Goal: Task Accomplishment & Management: Manage account settings

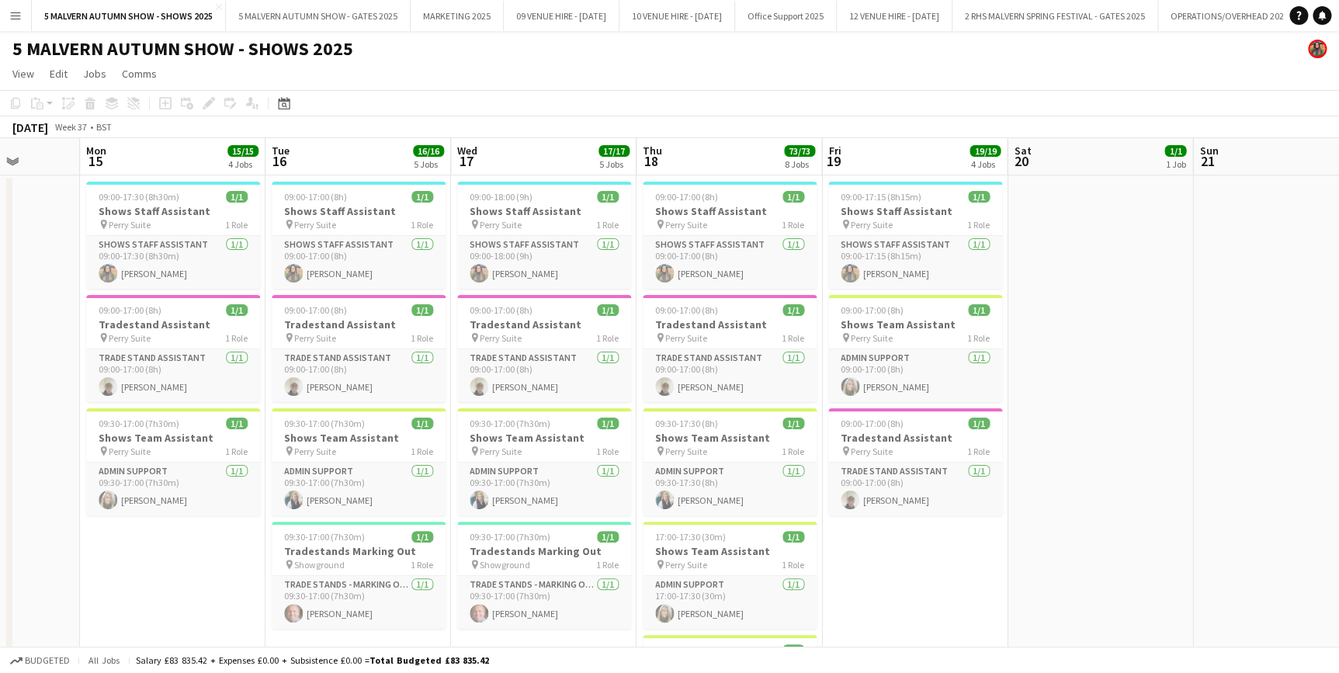
drag, startPoint x: 1973, startPoint y: 84, endPoint x: 300, endPoint y: 151, distance: 1673.6
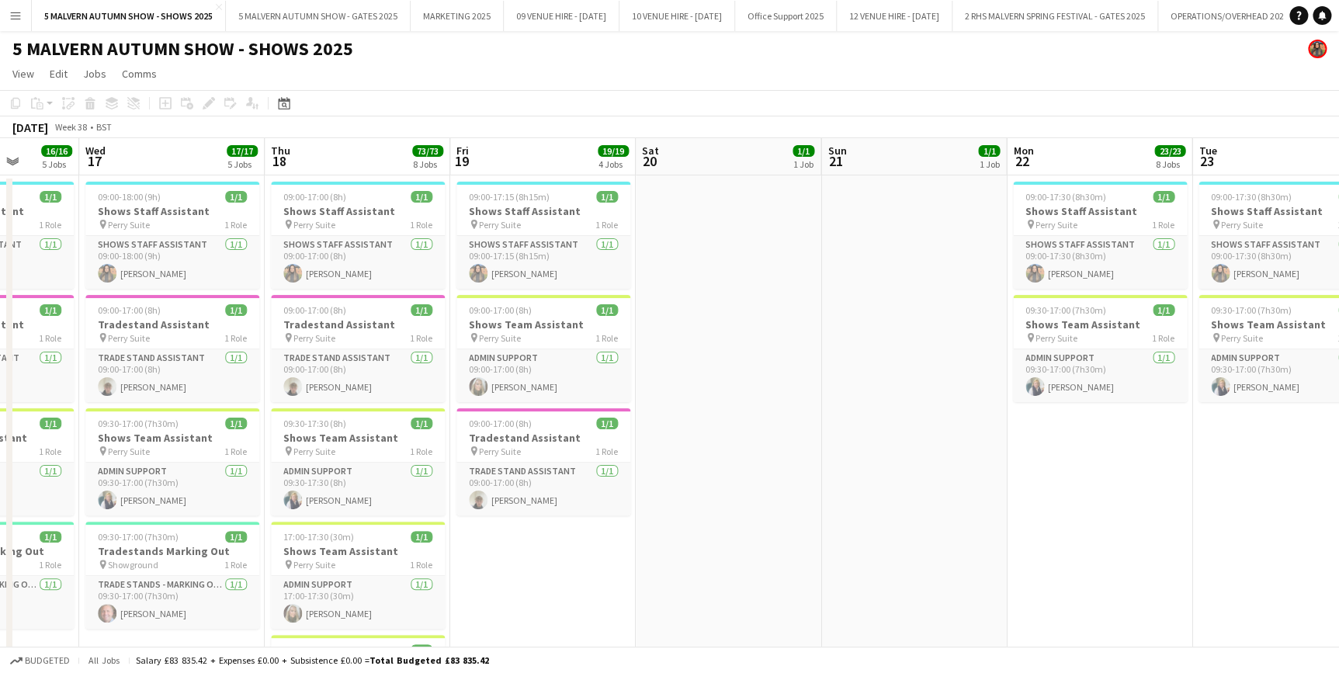
drag, startPoint x: 1063, startPoint y: 154, endPoint x: 970, endPoint y: 163, distance: 92.9
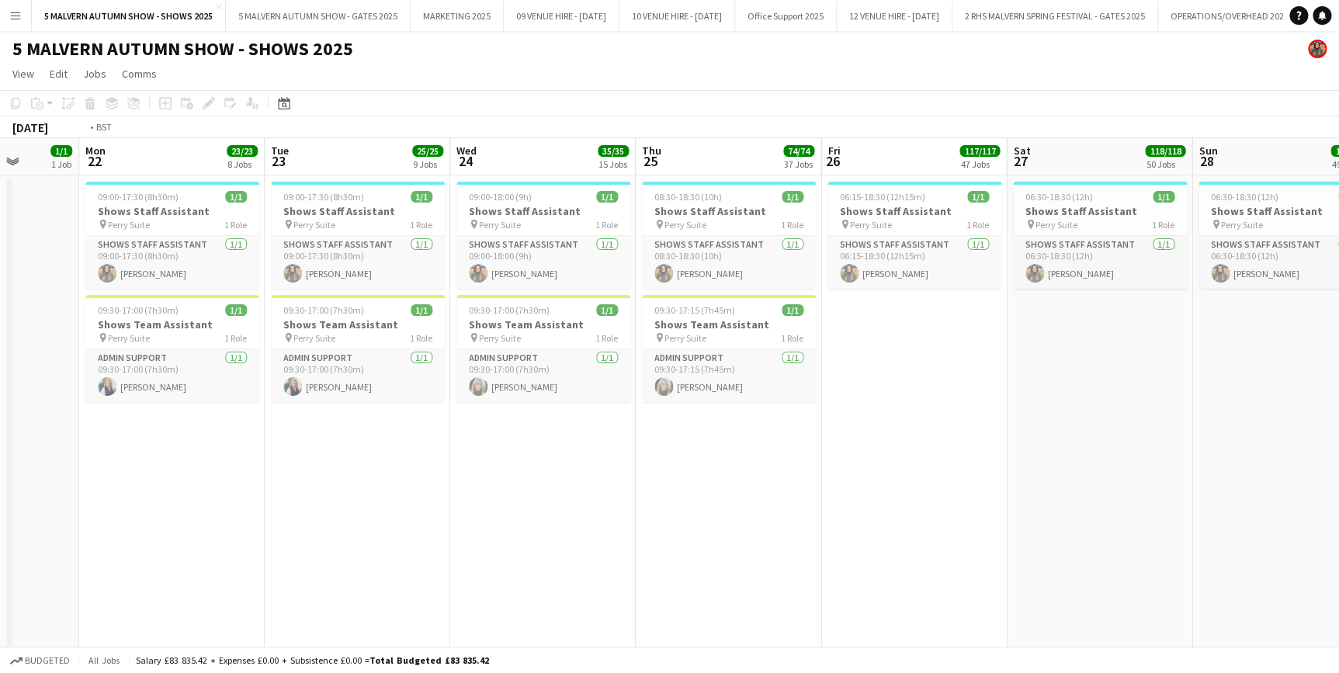
drag, startPoint x: 970, startPoint y: 163, endPoint x: 927, endPoint y: 161, distance: 43.5
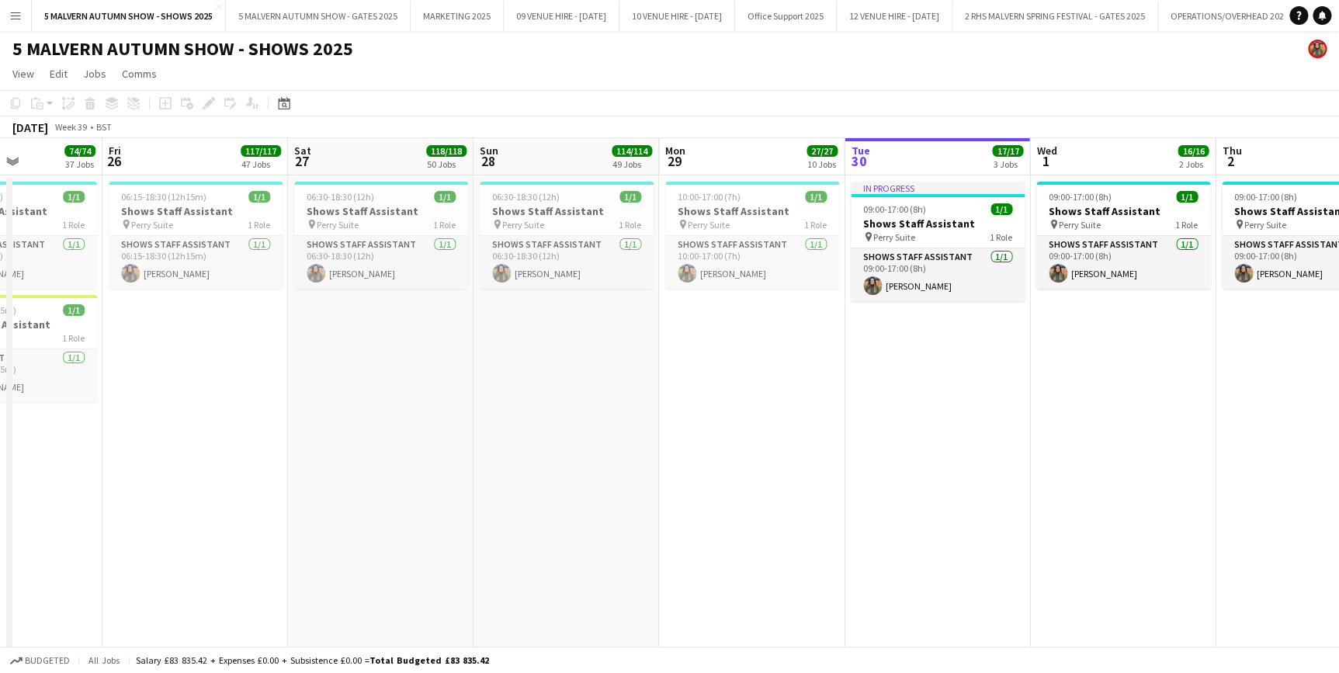
drag, startPoint x: 1143, startPoint y: 153, endPoint x: 344, endPoint y: 188, distance: 799.6
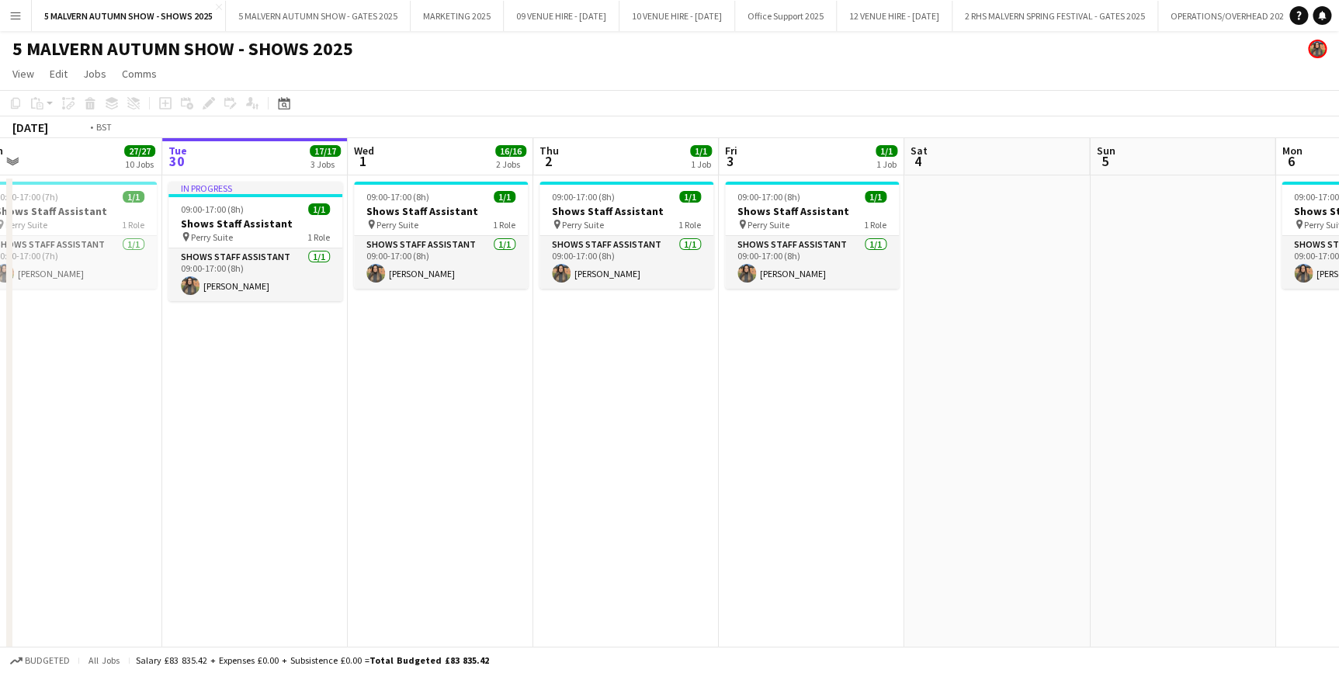
scroll to position [0, 340]
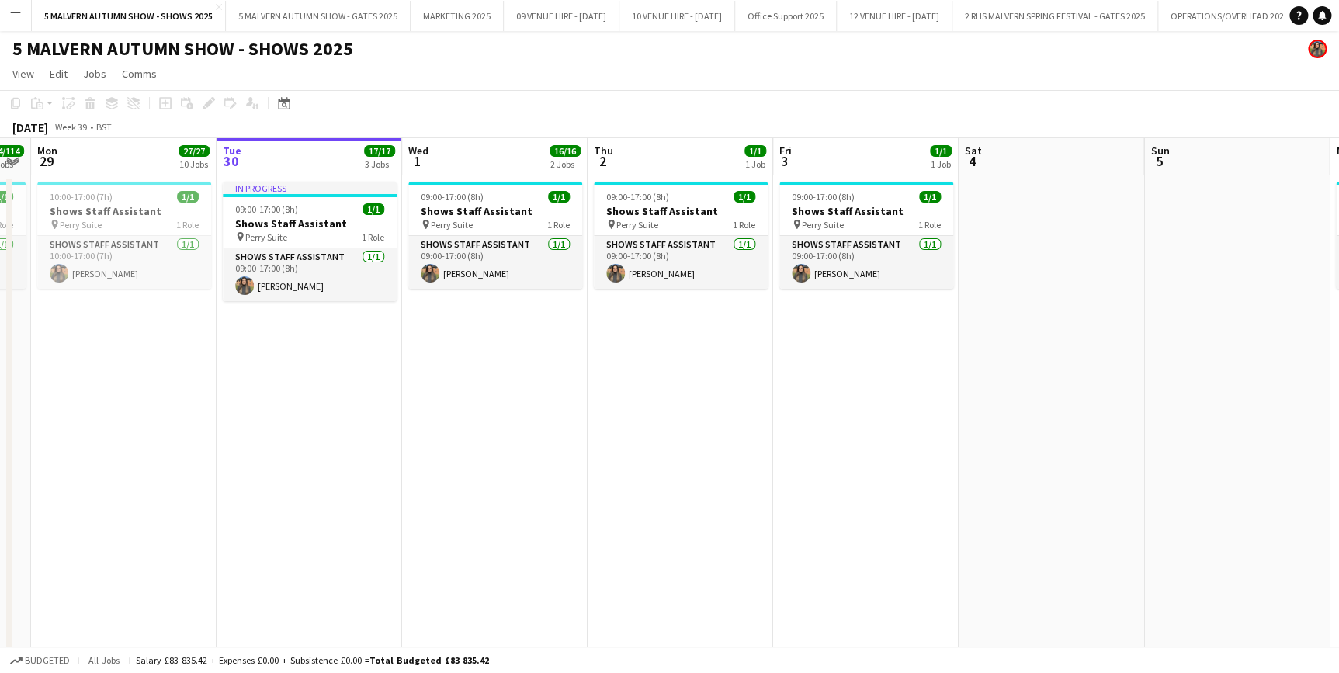
drag, startPoint x: 1053, startPoint y: 162, endPoint x: 645, endPoint y: 142, distance: 408.1
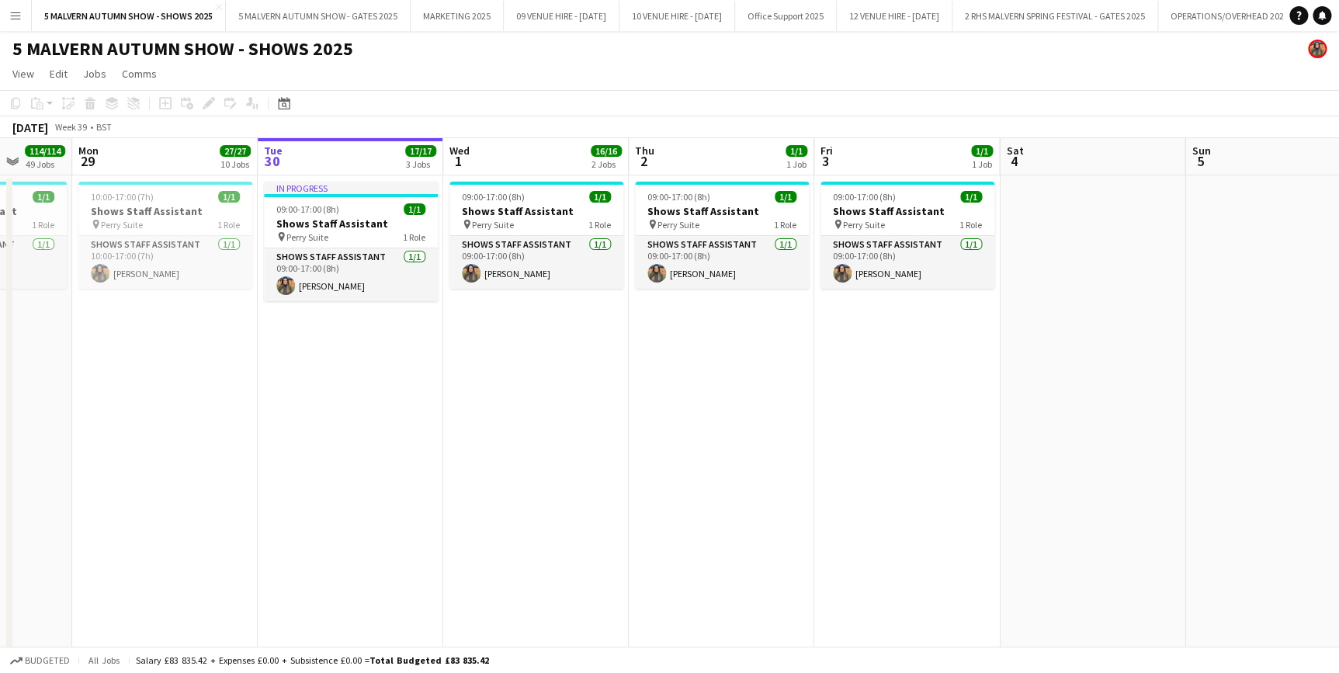
drag, startPoint x: 675, startPoint y: 151, endPoint x: 709, endPoint y: 171, distance: 39.7
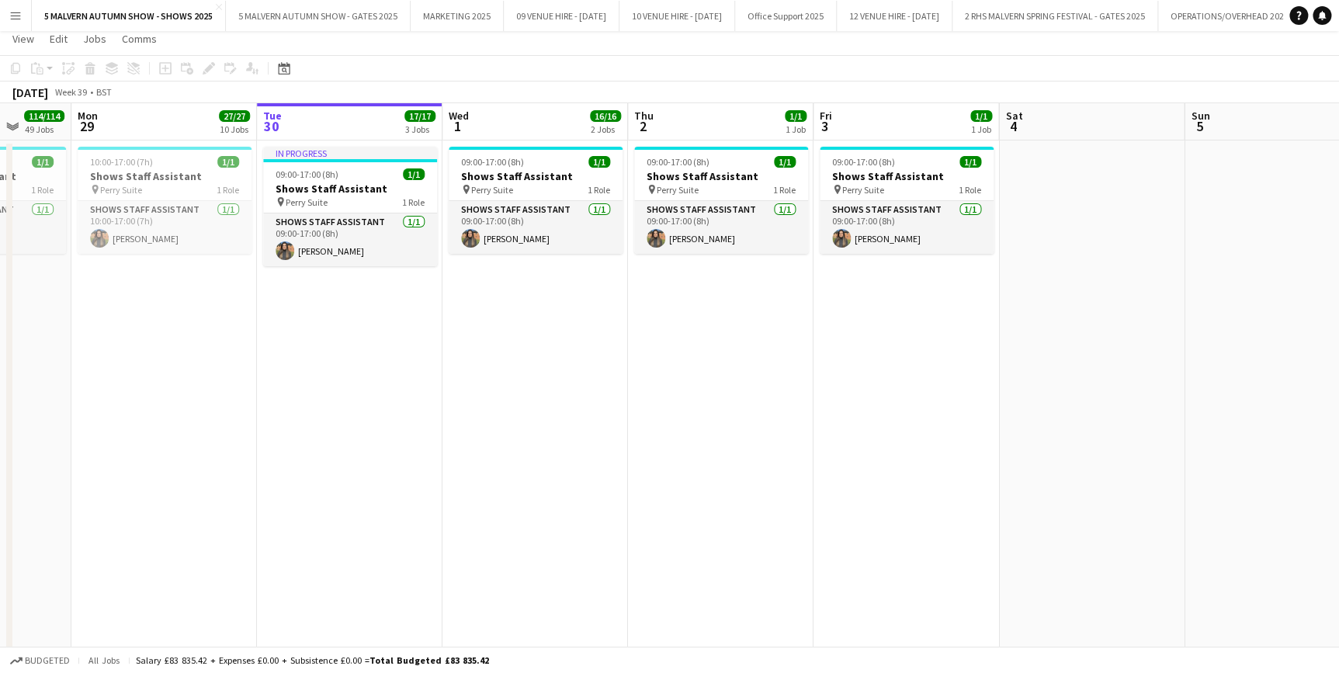
scroll to position [0, 0]
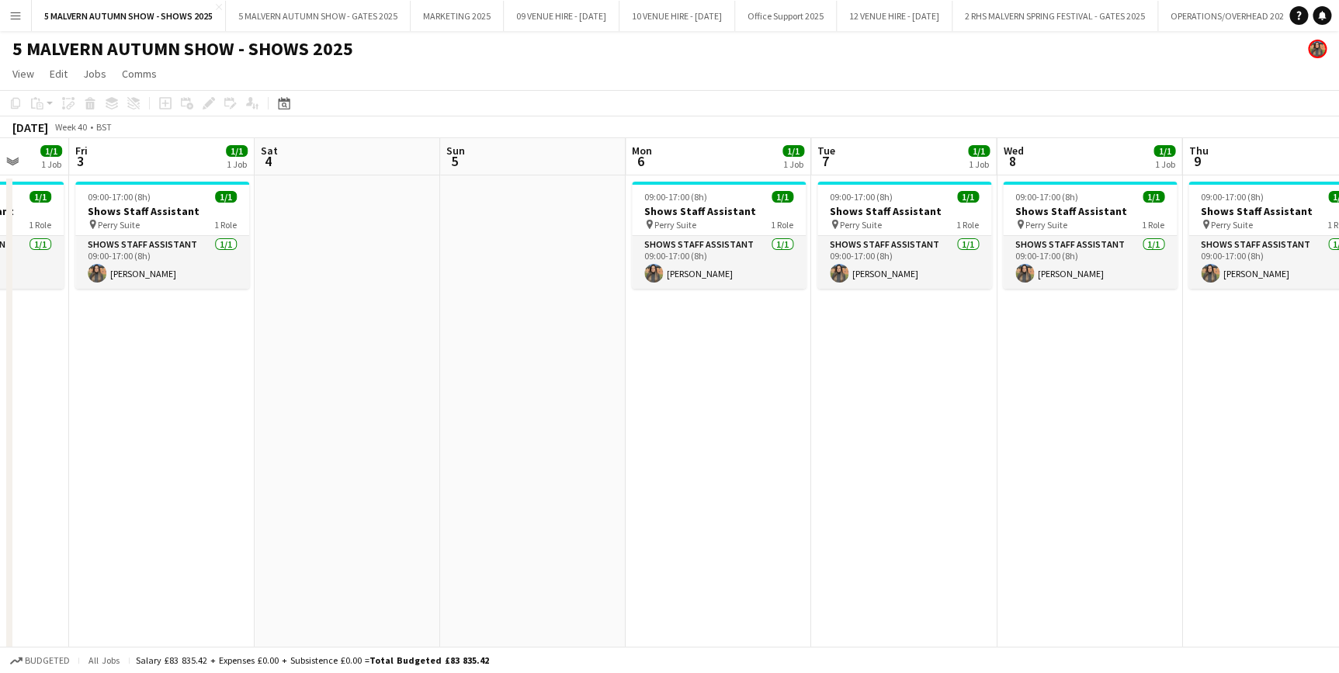
drag, startPoint x: 1090, startPoint y: 157, endPoint x: 345, endPoint y: 185, distance: 745.0
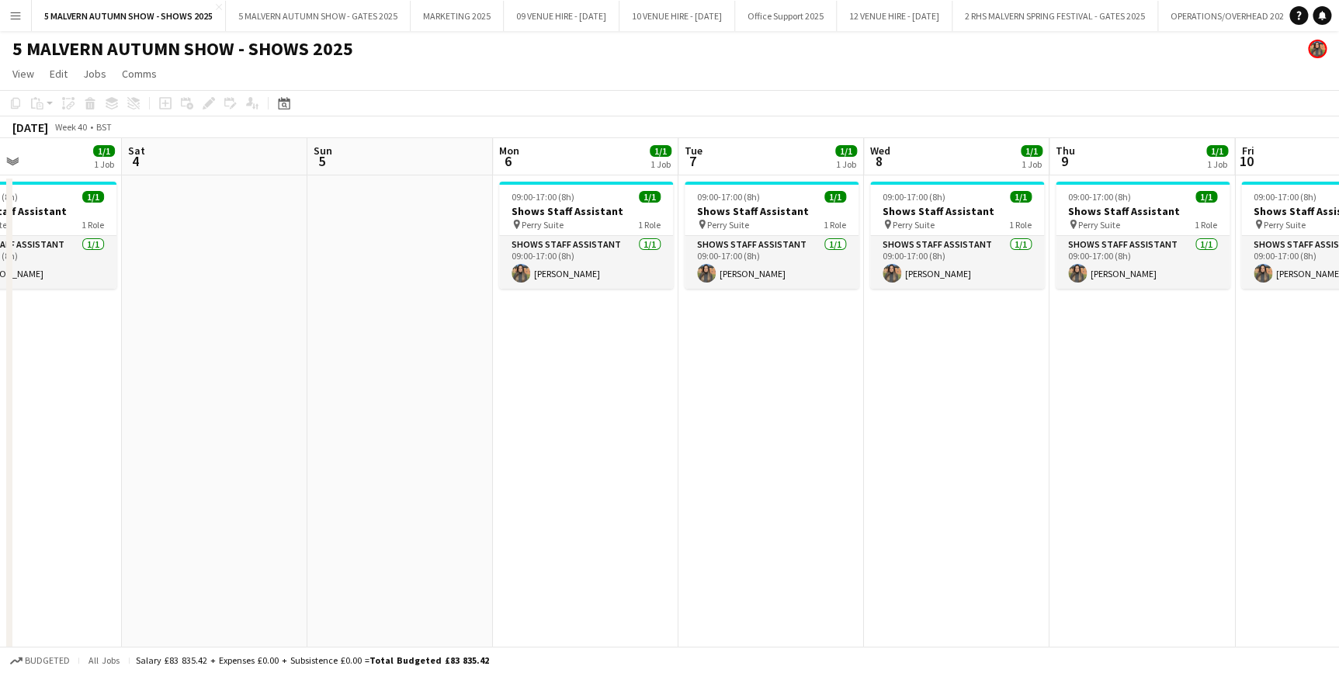
scroll to position [0, 411]
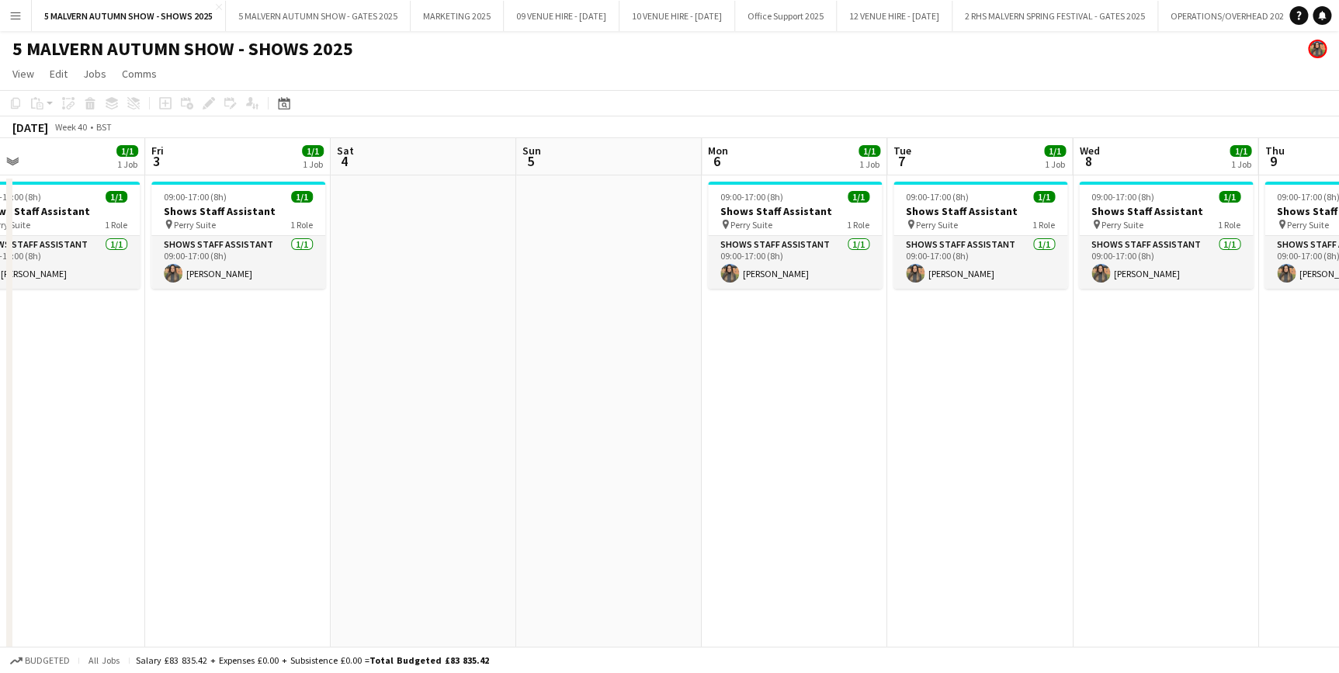
drag, startPoint x: 1118, startPoint y: 144, endPoint x: 1619, endPoint y: 185, distance: 502.4
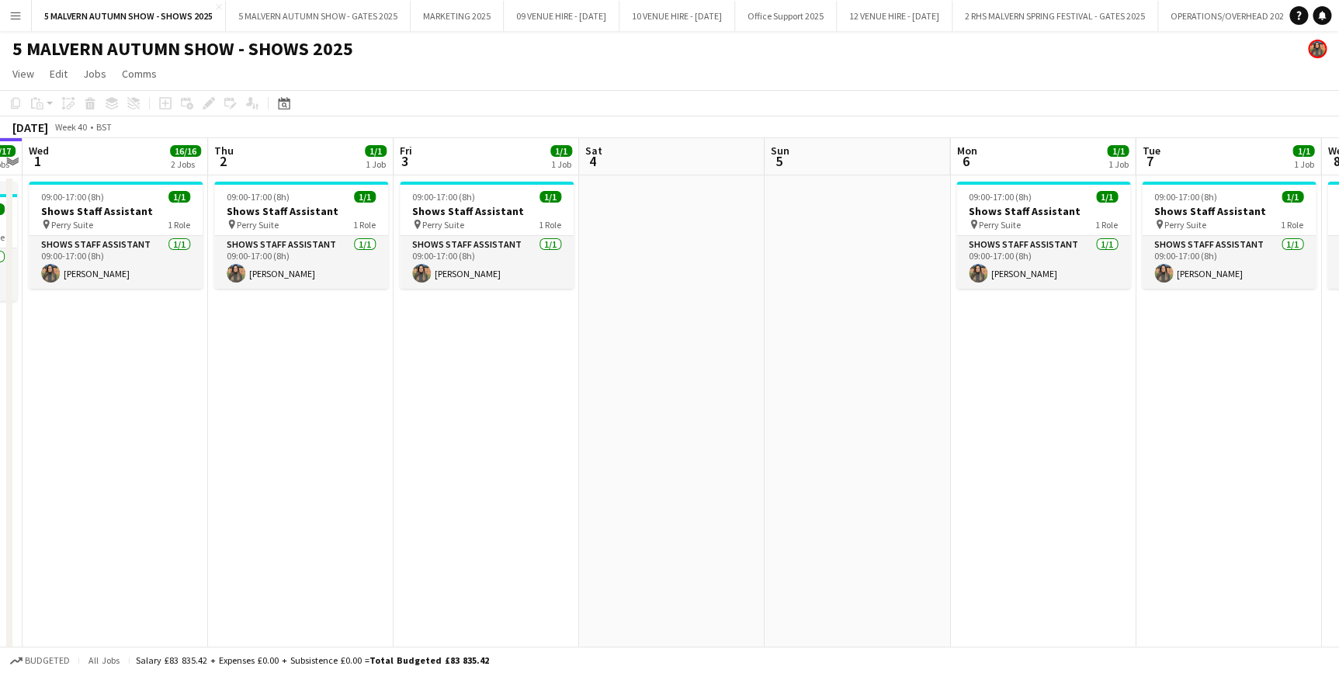
drag, startPoint x: 628, startPoint y: 160, endPoint x: 1547, endPoint y: 158, distance: 919.2
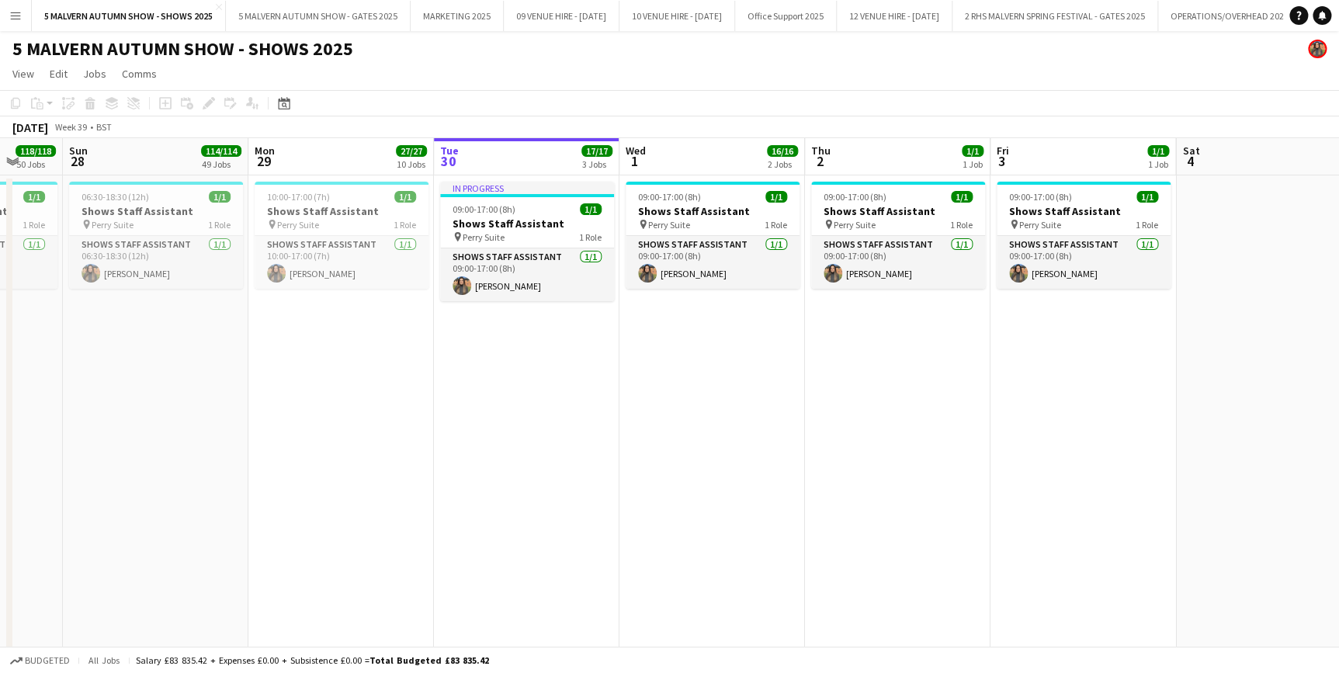
drag, startPoint x: 836, startPoint y: 145, endPoint x: 1251, endPoint y: 144, distance: 414.6
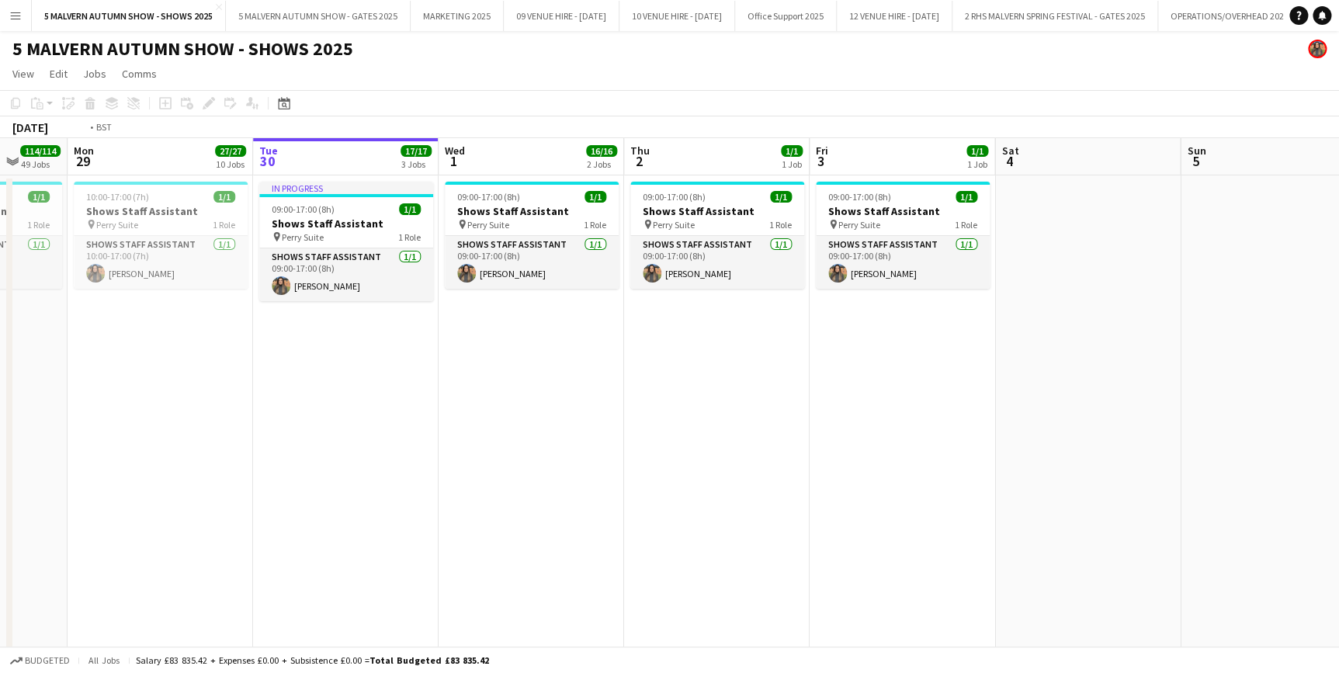
scroll to position [0, 575]
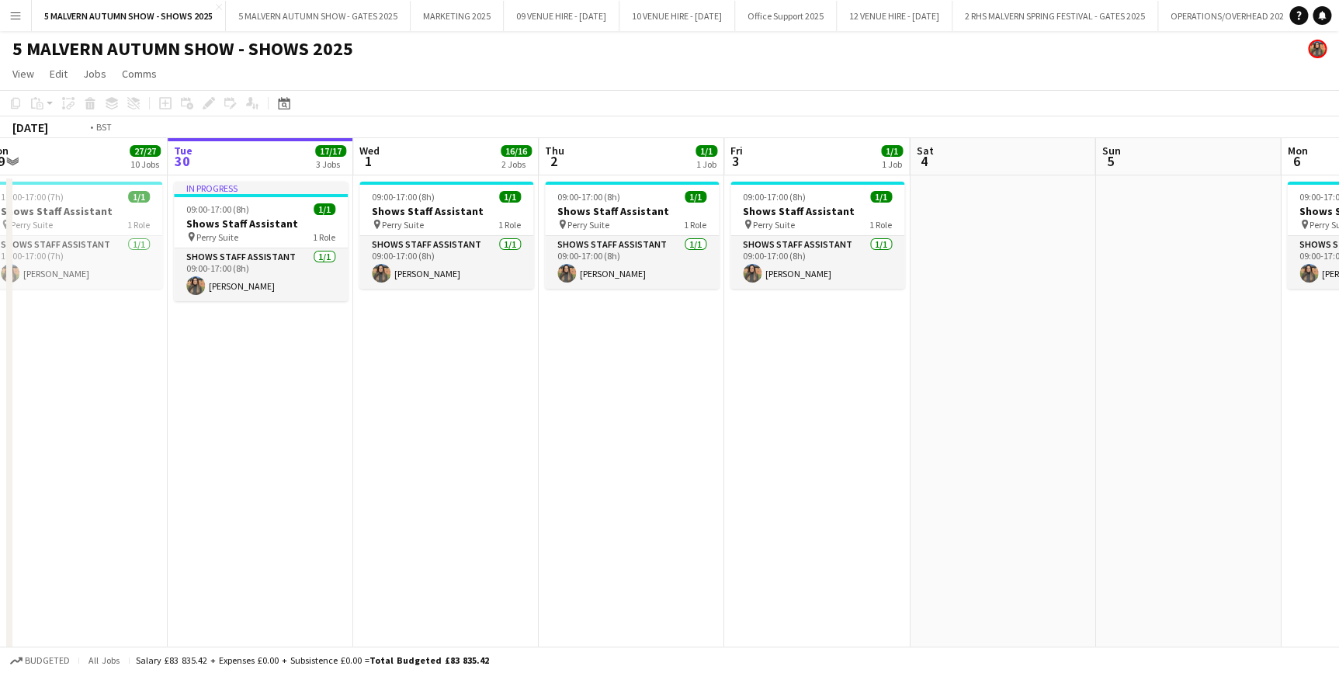
drag, startPoint x: 1054, startPoint y: 163, endPoint x: 970, endPoint y: 176, distance: 84.1
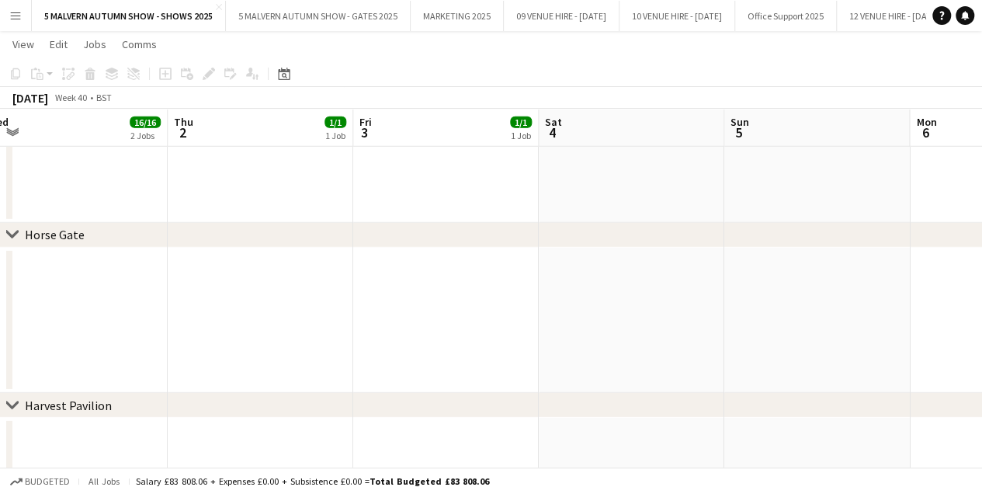
scroll to position [2143, 0]
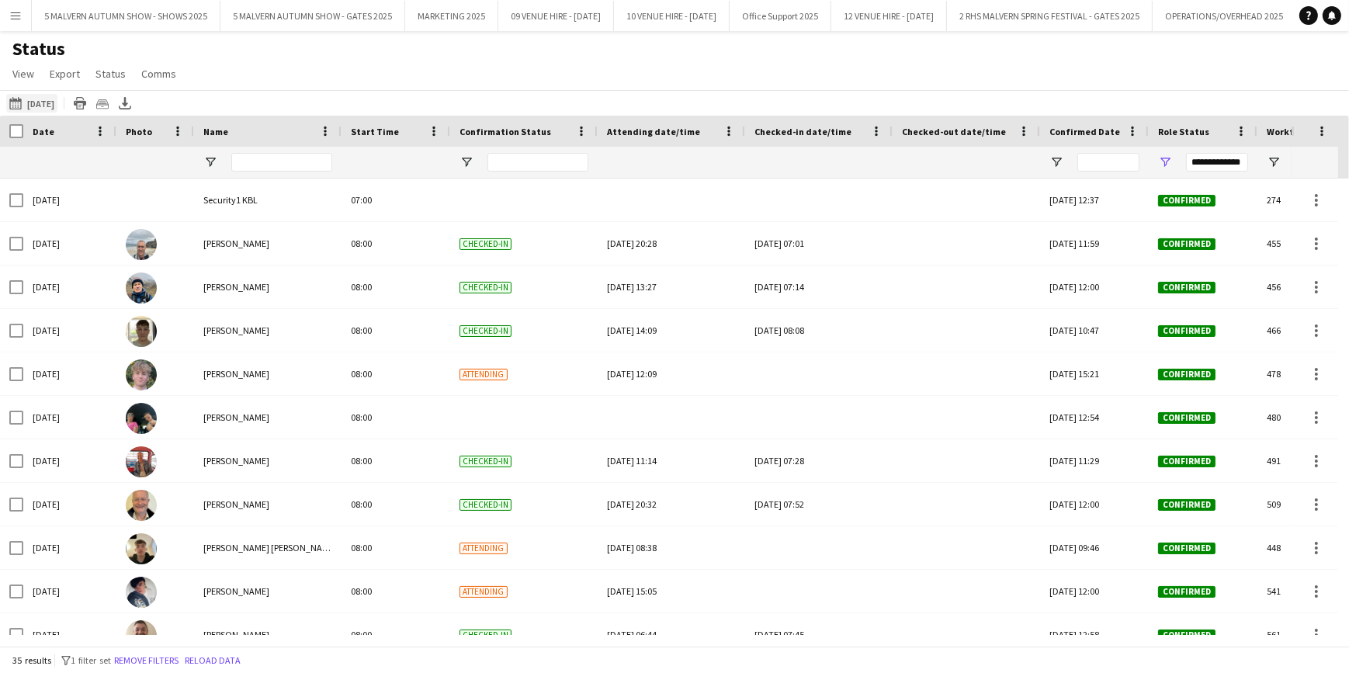
click at [13, 98] on app-icon "[DATE] to [DATE]" at bounding box center [18, 103] width 18 height 12
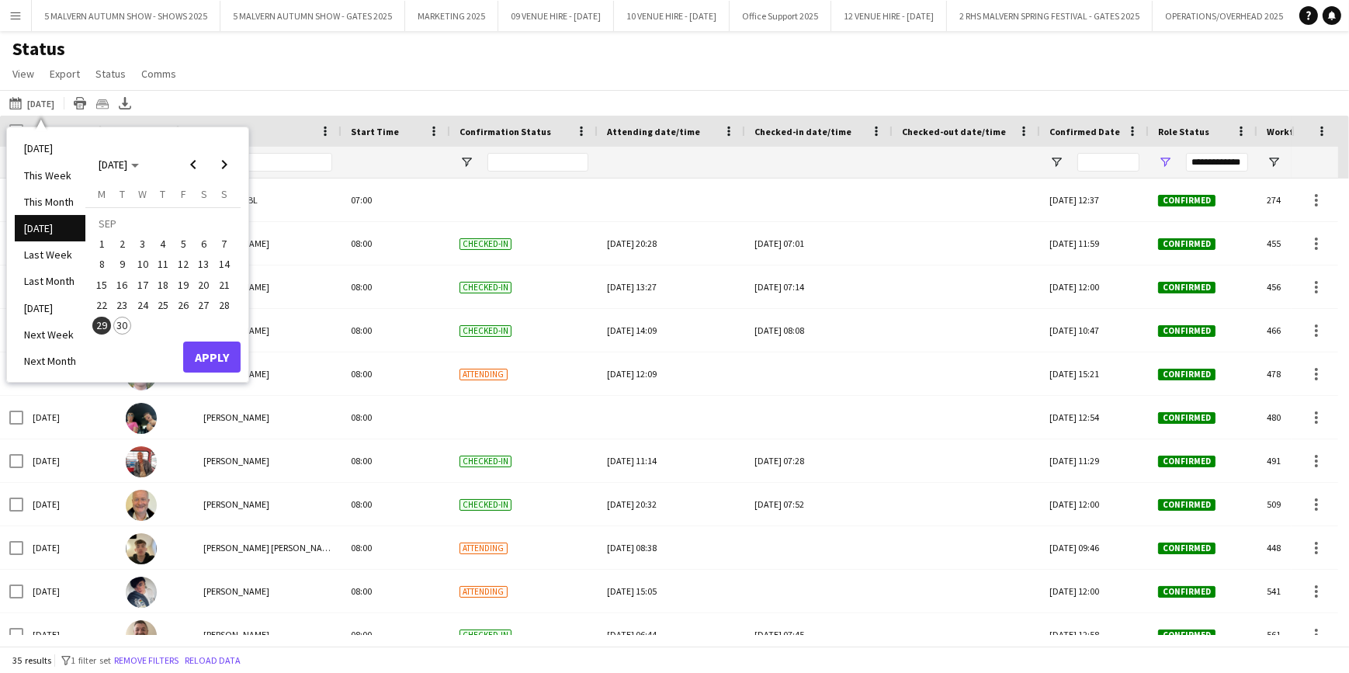
click at [399, 81] on div "Status View Views Default view MAS name tags New view Update view Delete view E…" at bounding box center [674, 63] width 1349 height 53
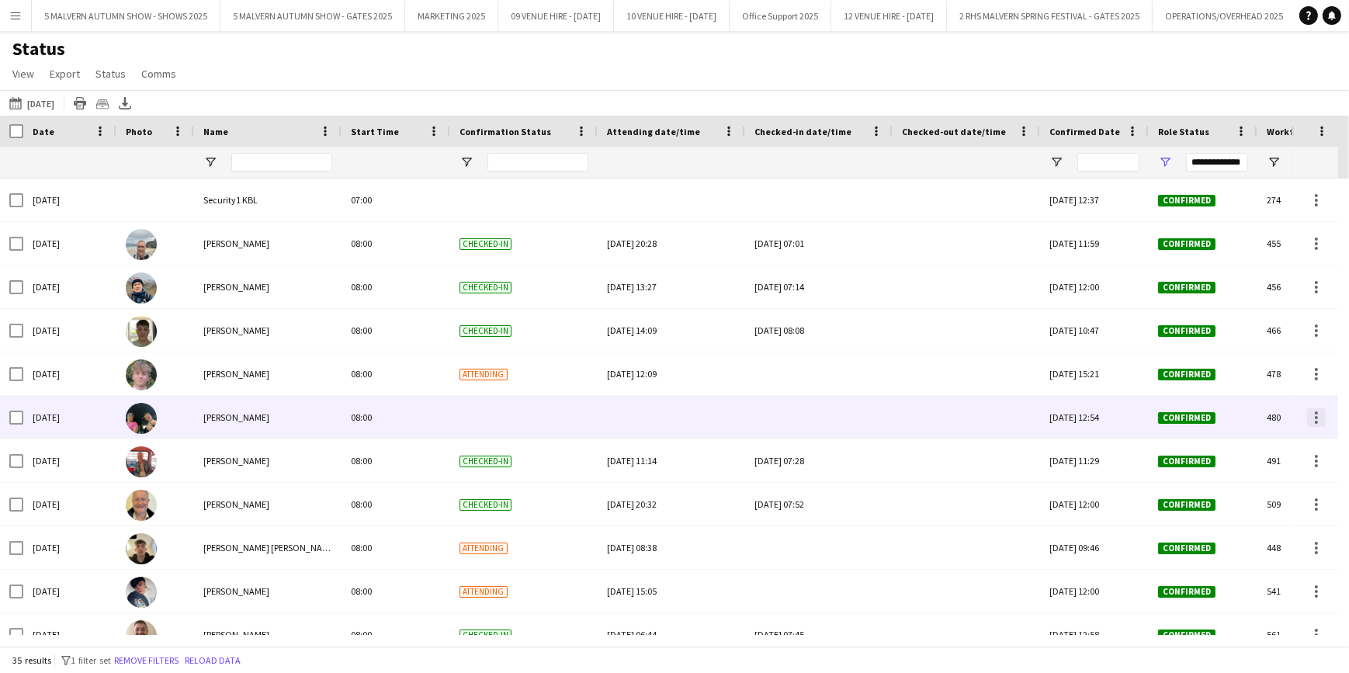
click at [1320, 419] on div at bounding box center [1316, 417] width 19 height 19
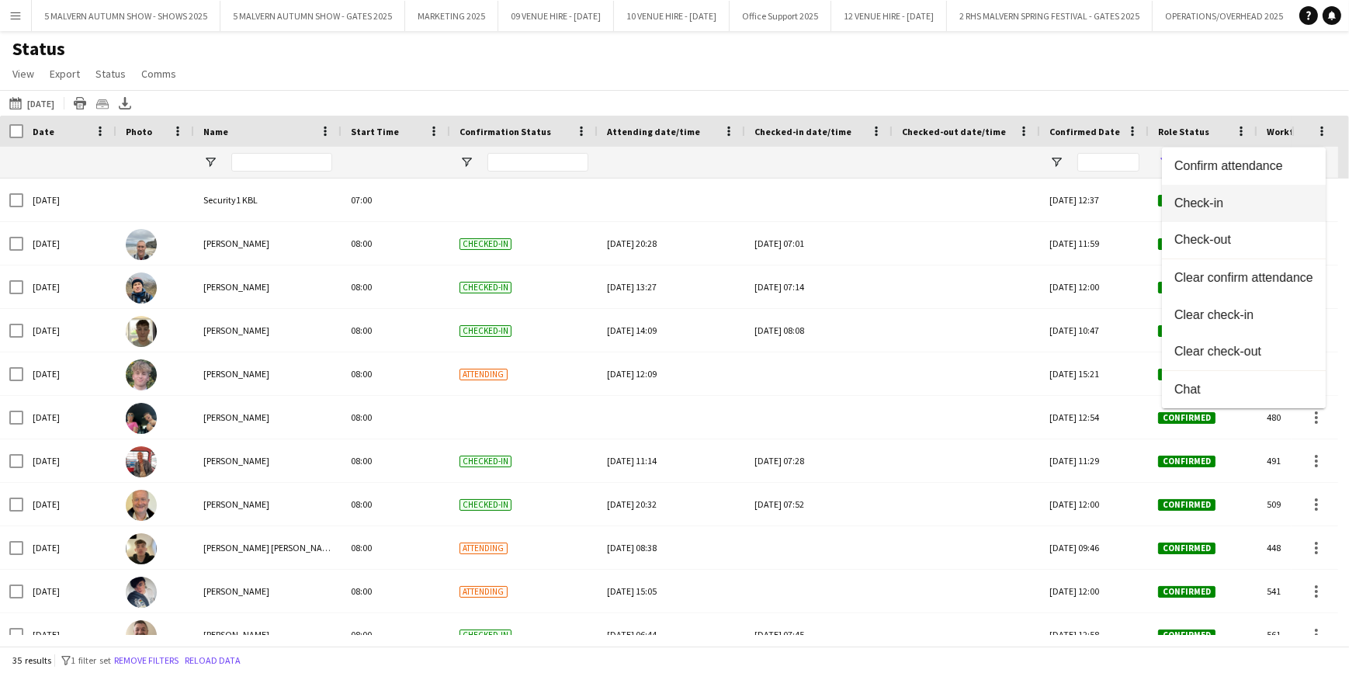
click at [1206, 204] on span "Check-in" at bounding box center [1244, 203] width 139 height 14
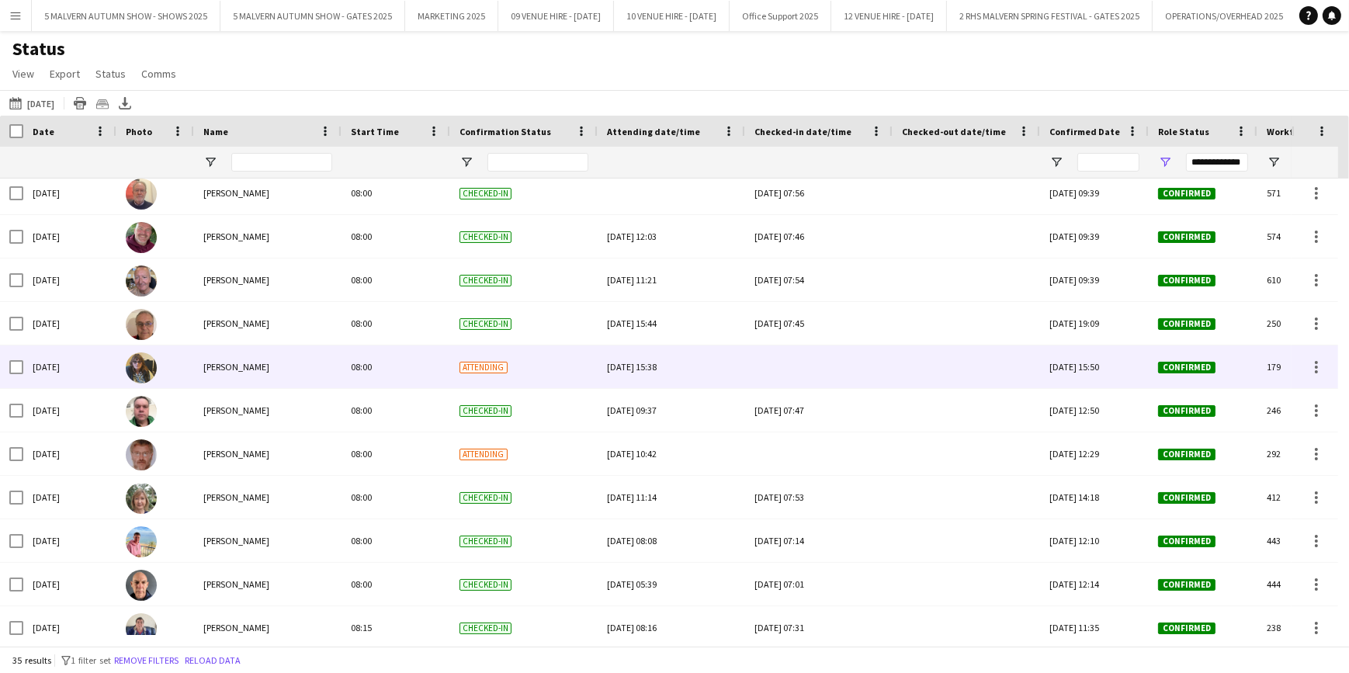
scroll to position [494, 0]
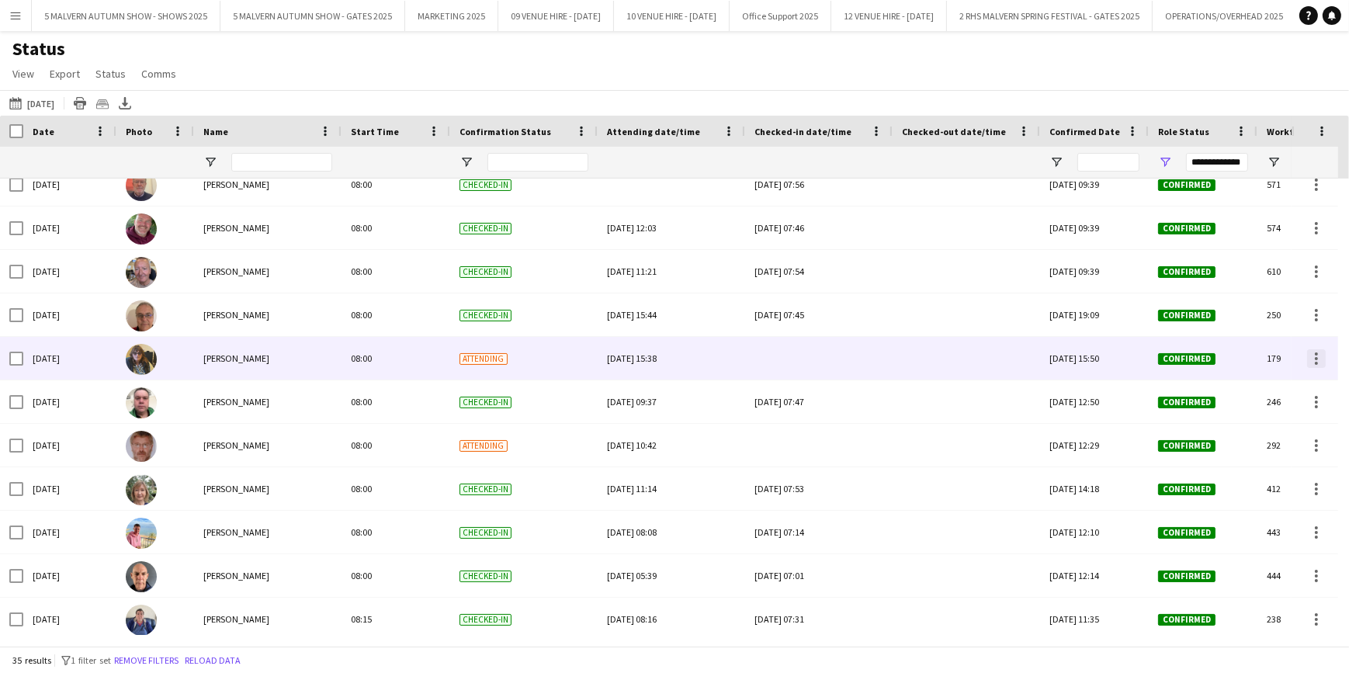
click at [1315, 357] on div at bounding box center [1316, 358] width 3 height 3
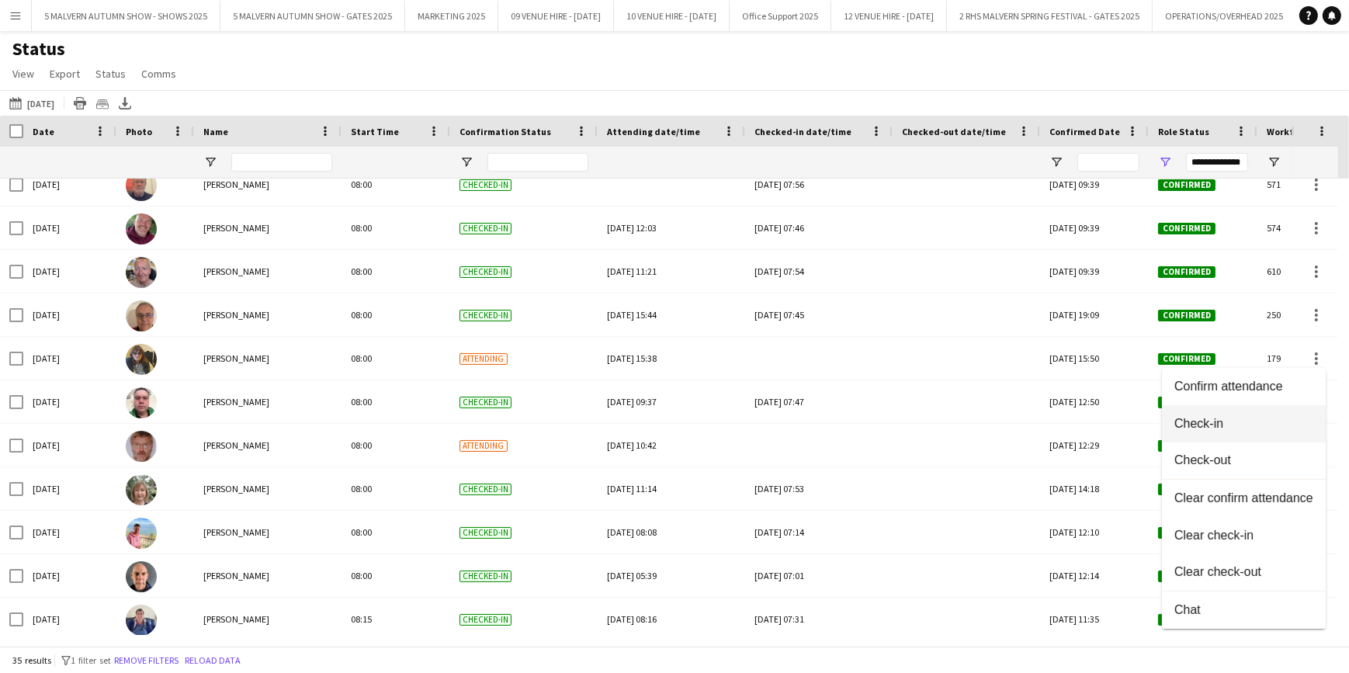
click at [1231, 417] on span "Check-in" at bounding box center [1244, 424] width 139 height 14
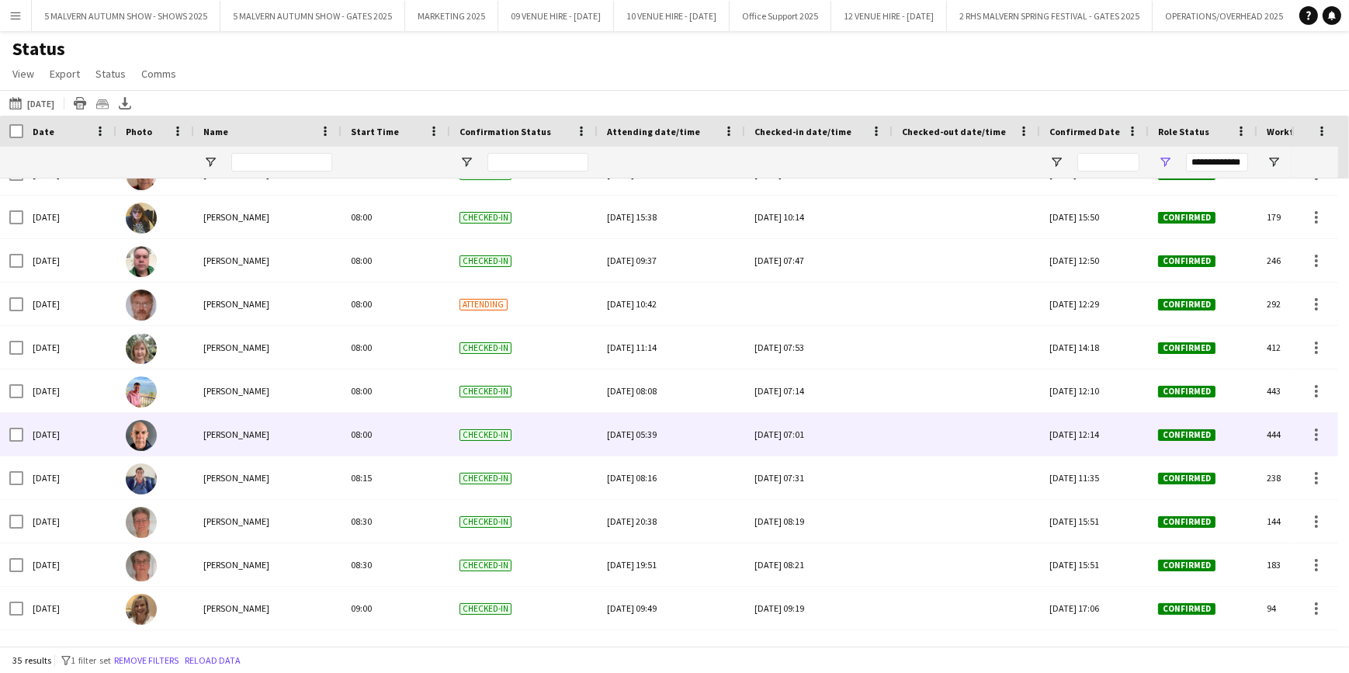
scroll to position [699, 0]
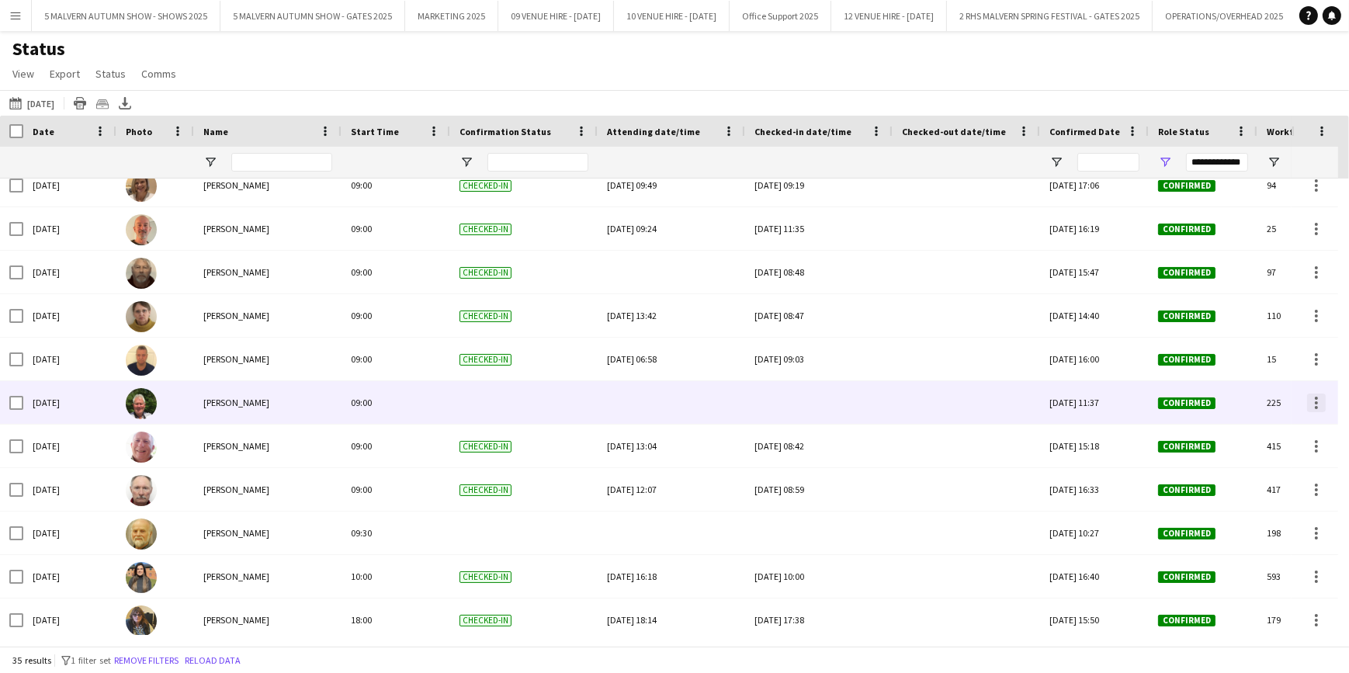
click at [1315, 404] on div at bounding box center [1316, 403] width 19 height 19
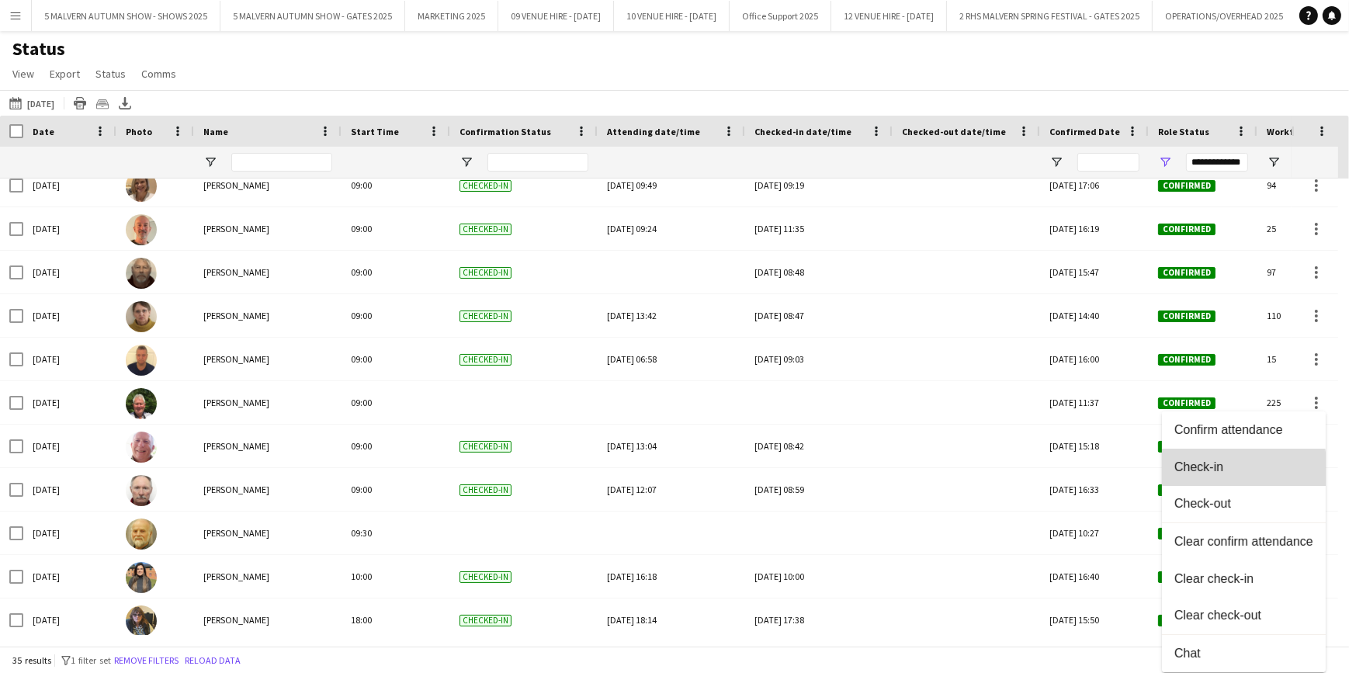
click at [1203, 472] on span "Check-in" at bounding box center [1244, 467] width 139 height 14
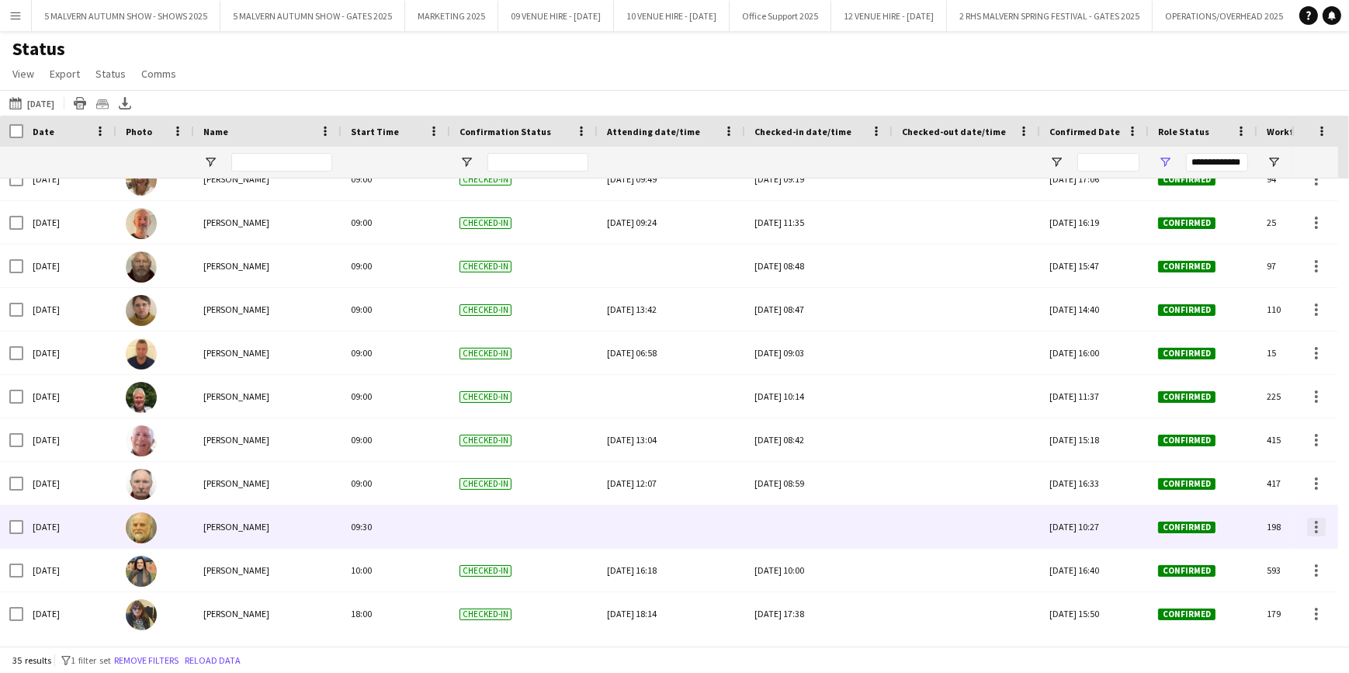
click at [1313, 527] on div at bounding box center [1316, 527] width 19 height 19
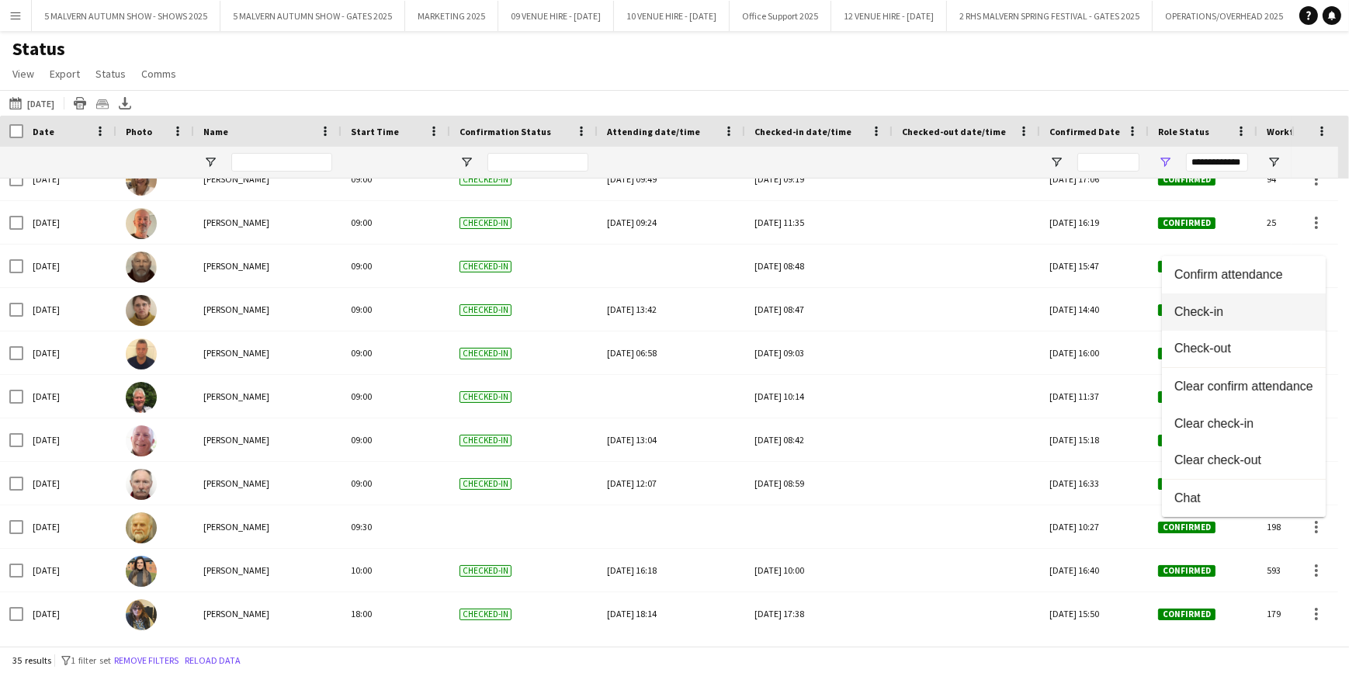
click at [1189, 310] on span "Check-in" at bounding box center [1244, 312] width 139 height 14
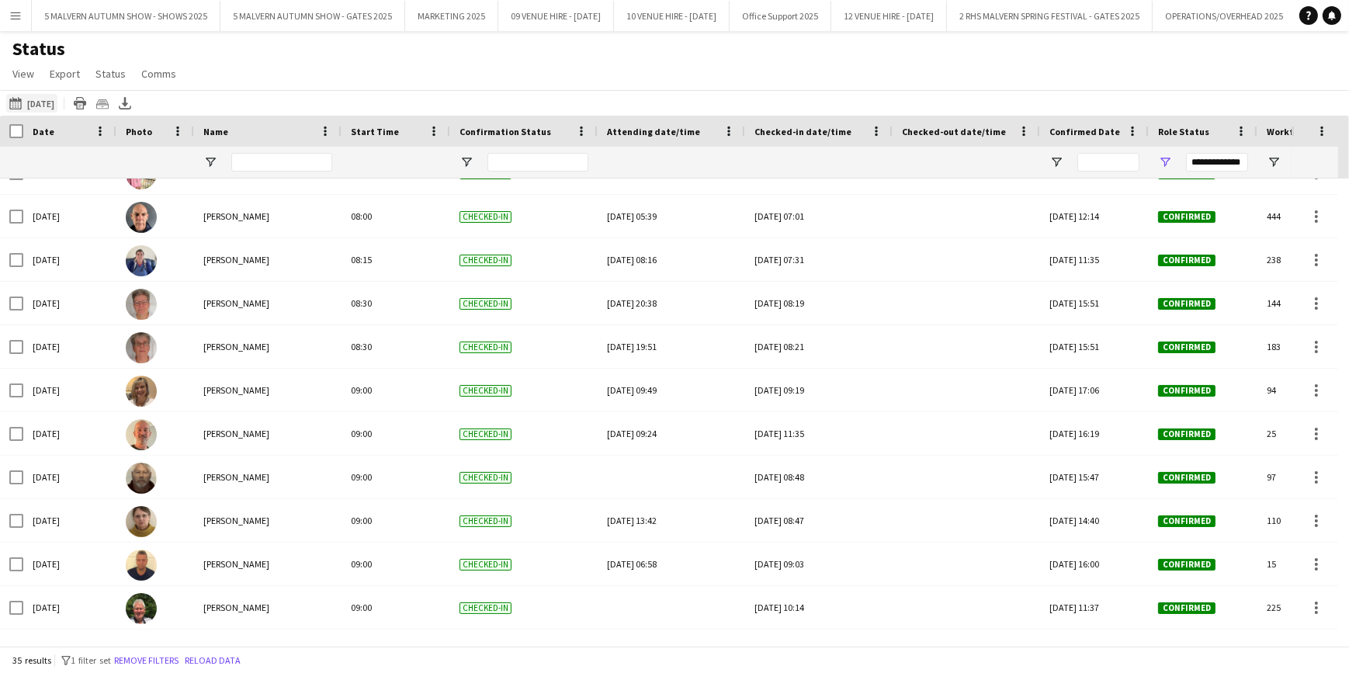
click at [19, 99] on app-icon "[DATE] to [DATE]" at bounding box center [18, 103] width 18 height 12
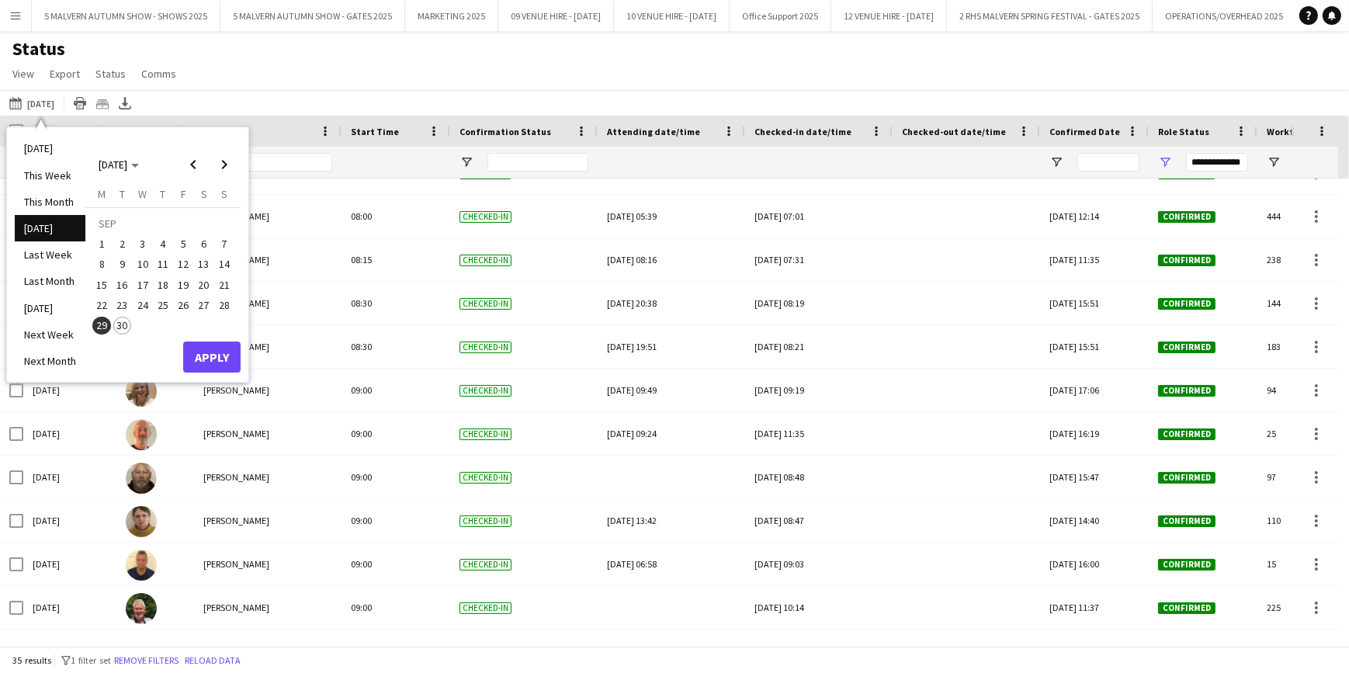
click at [124, 320] on span "30" at bounding box center [122, 326] width 19 height 19
click at [210, 350] on button "Apply" at bounding box center [211, 357] width 57 height 31
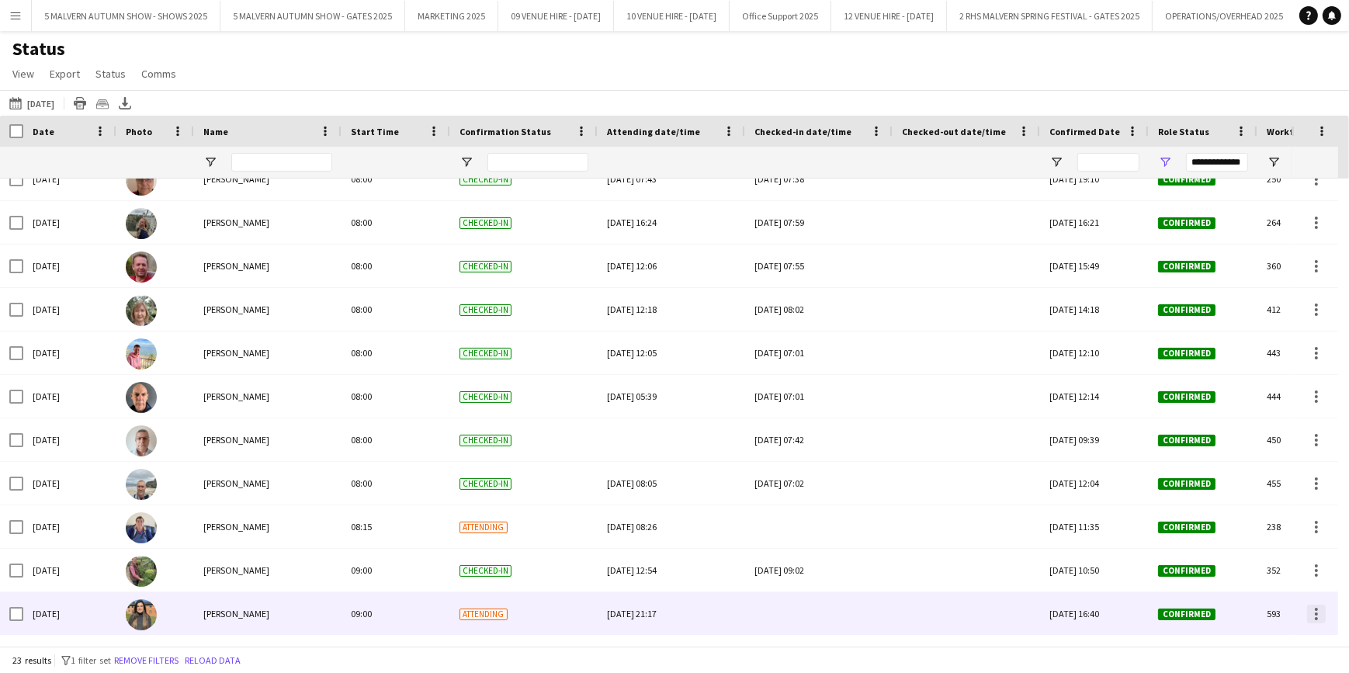
click at [1321, 620] on div at bounding box center [1316, 614] width 19 height 19
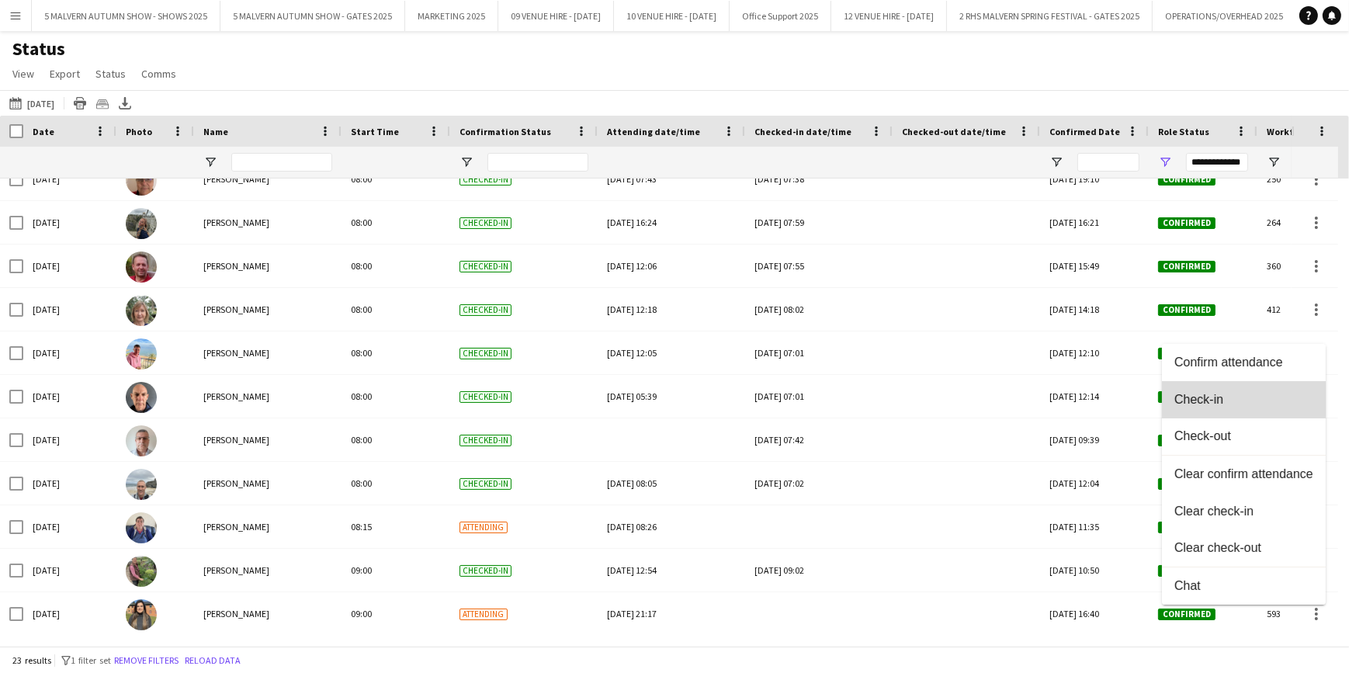
click at [1216, 400] on span "Check-in" at bounding box center [1244, 400] width 139 height 14
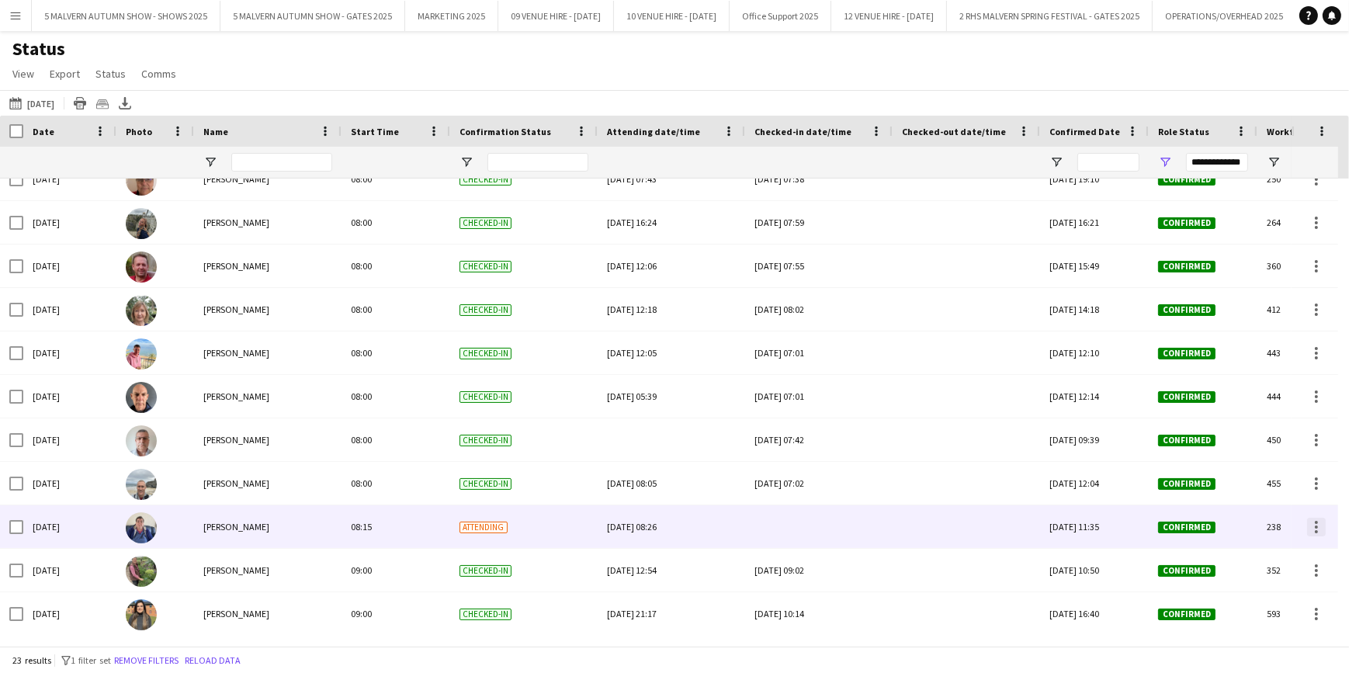
click at [1308, 530] on div at bounding box center [1316, 527] width 19 height 19
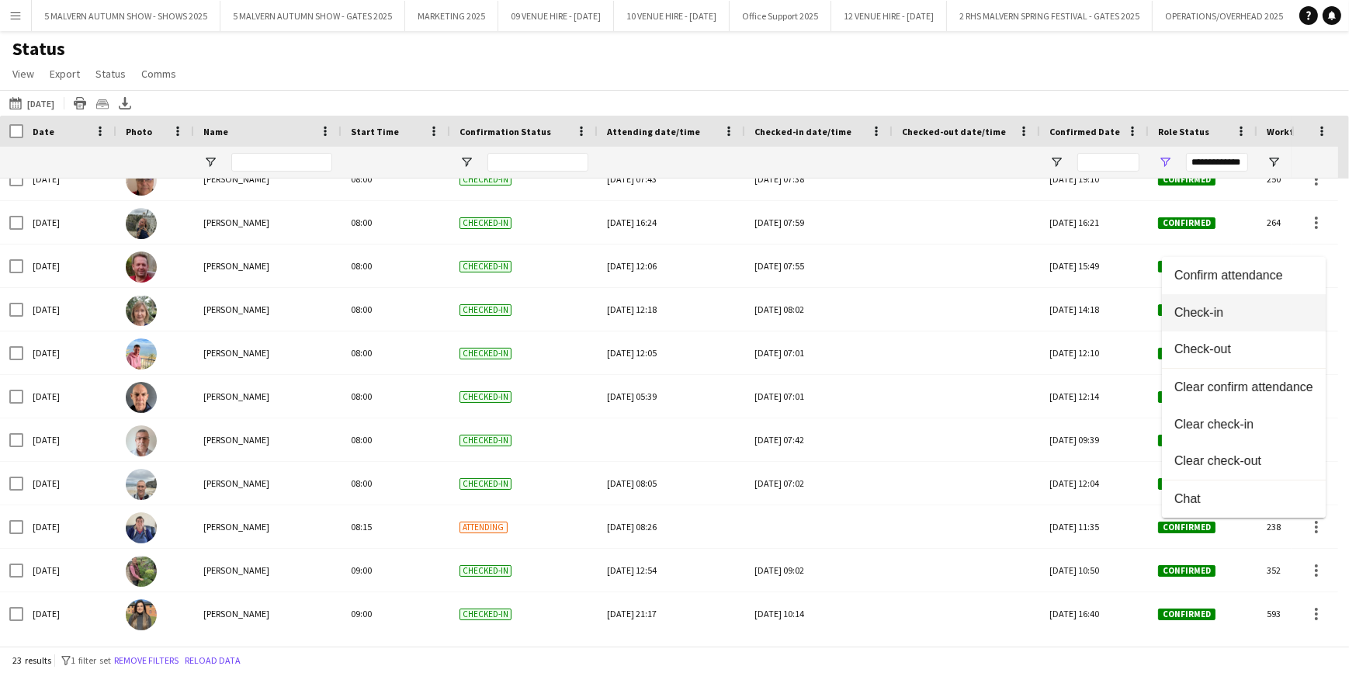
click at [1235, 317] on span "Check-in" at bounding box center [1244, 313] width 139 height 14
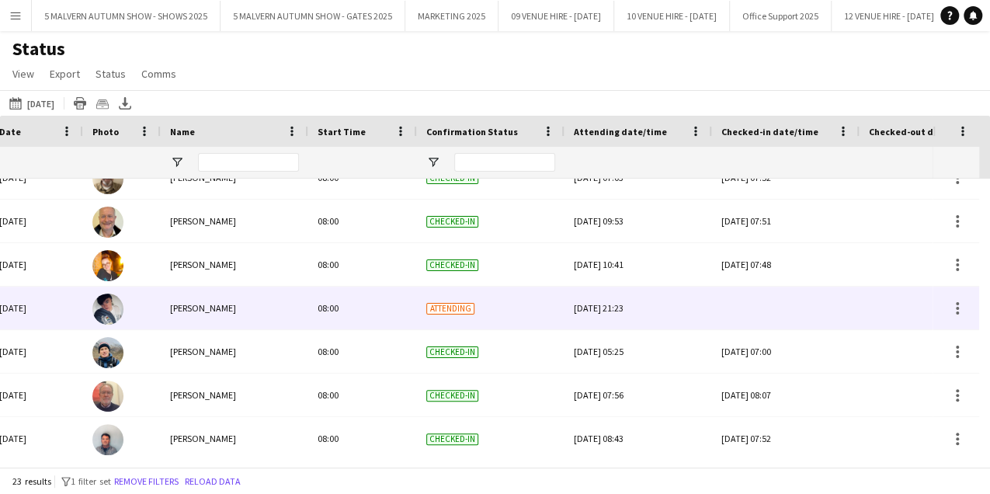
scroll to position [0, 33]
click at [434, 377] on div "Checked-in" at bounding box center [491, 394] width 148 height 43
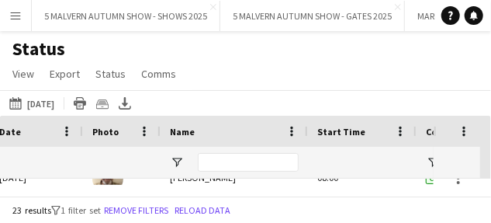
click at [352, 0] on html "Menu Boards Boards Boards All jobs Status Workforce Workforce My Workforce Recr…" at bounding box center [245, 111] width 491 height 223
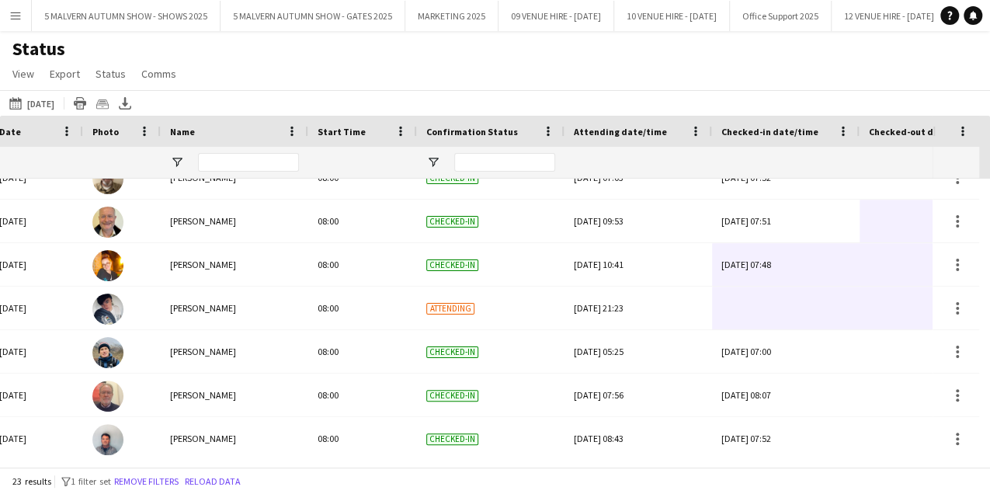
drag, startPoint x: 714, startPoint y: 14, endPoint x: 955, endPoint y: 337, distance: 402.8
click at [955, 337] on div "Tue, 30 Sep 2025 David Walker 08:00 Checked-in Sat, 27 Sep 2025 09:16 Tue, 30 S…" at bounding box center [489, 317] width 979 height 277
click at [954, 346] on div at bounding box center [957, 351] width 19 height 19
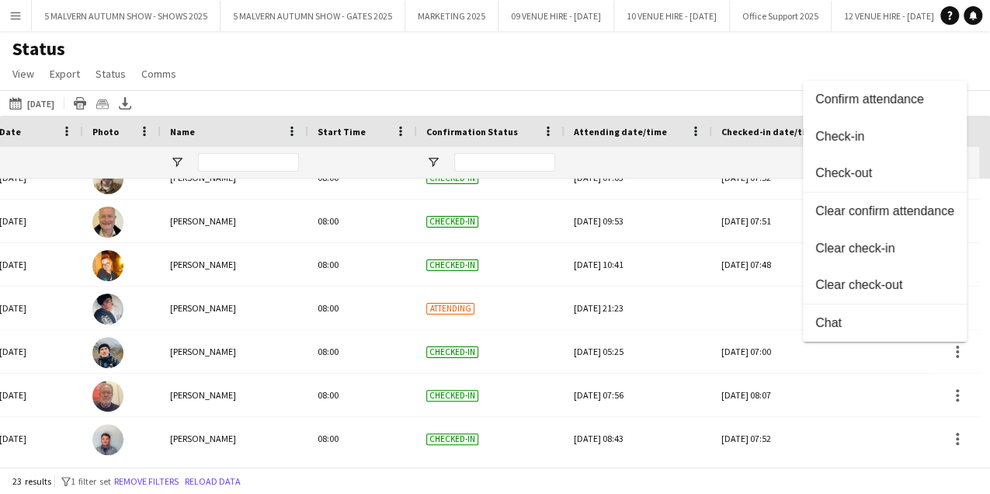
click at [730, 85] on div at bounding box center [495, 247] width 990 height 494
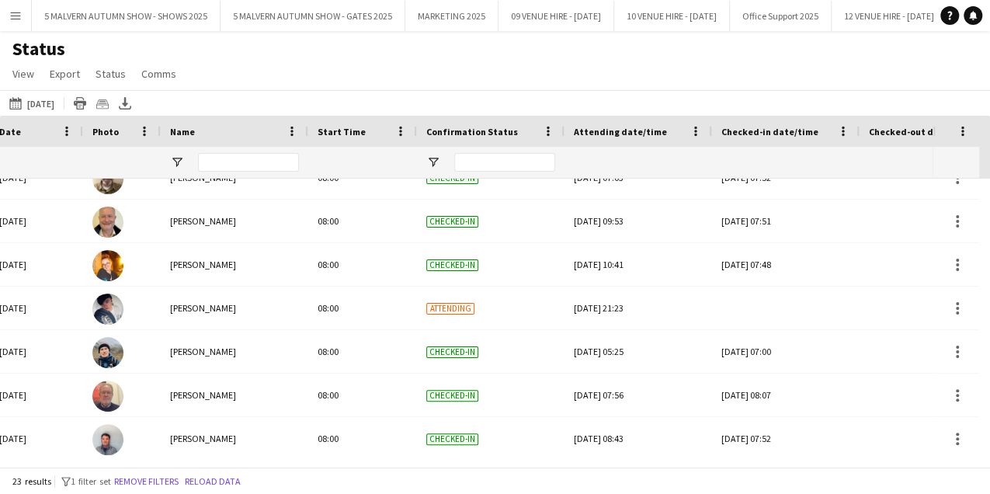
click at [730, 85] on div "Status View Views Default view MAS name tags New view Update view Delete view E…" at bounding box center [495, 63] width 990 height 53
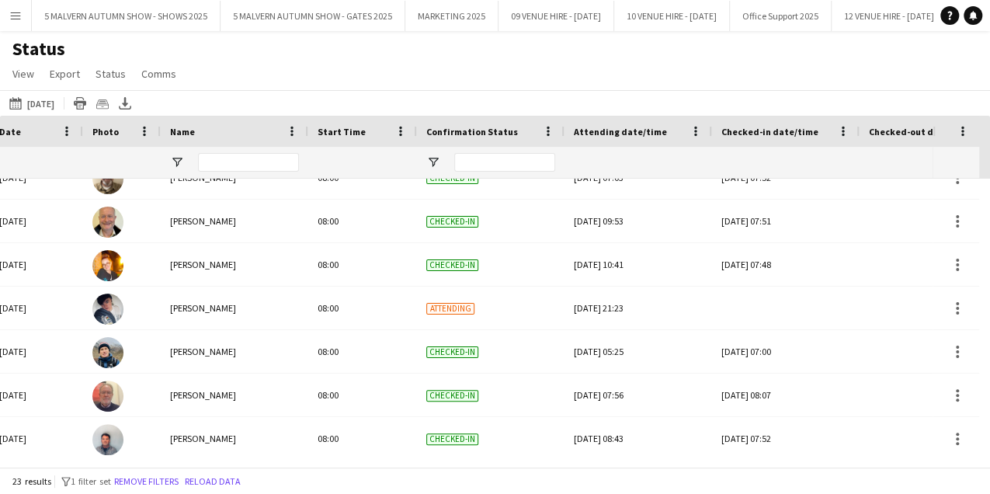
click at [730, 85] on div "Status View Views Default view MAS name tags New view Update view Delete view E…" at bounding box center [495, 63] width 990 height 53
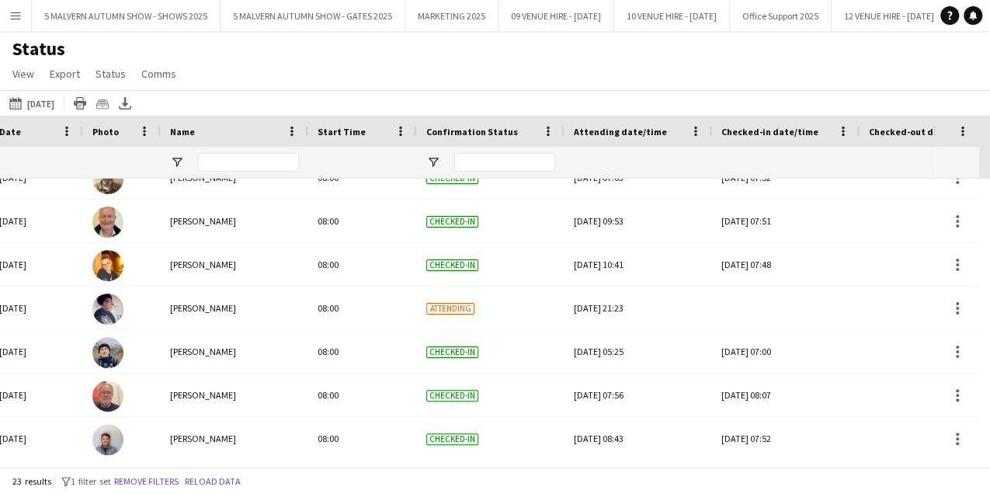
click at [730, 85] on div "Status View Views Default view MAS name tags New view Update view Delete view E…" at bounding box center [495, 63] width 990 height 53
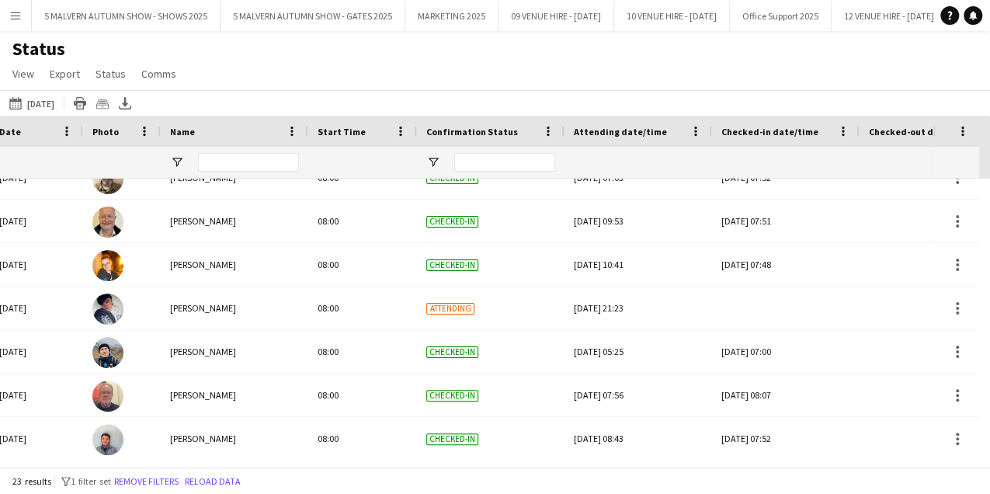
click at [730, 85] on div "Status View Views Default view MAS name tags New view Update view Delete view E…" at bounding box center [495, 63] width 990 height 53
drag, startPoint x: 730, startPoint y: 85, endPoint x: 680, endPoint y: 171, distance: 98.8
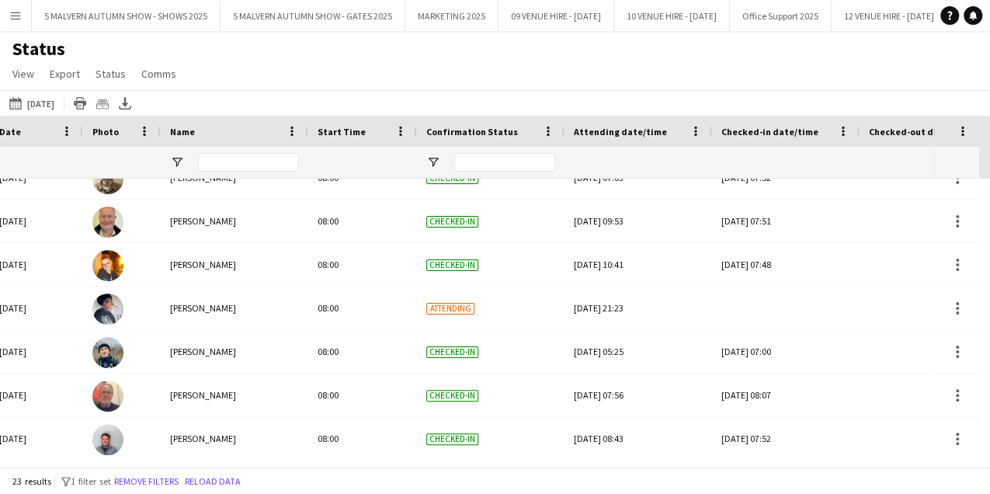
click at [680, 171] on div at bounding box center [638, 162] width 129 height 31
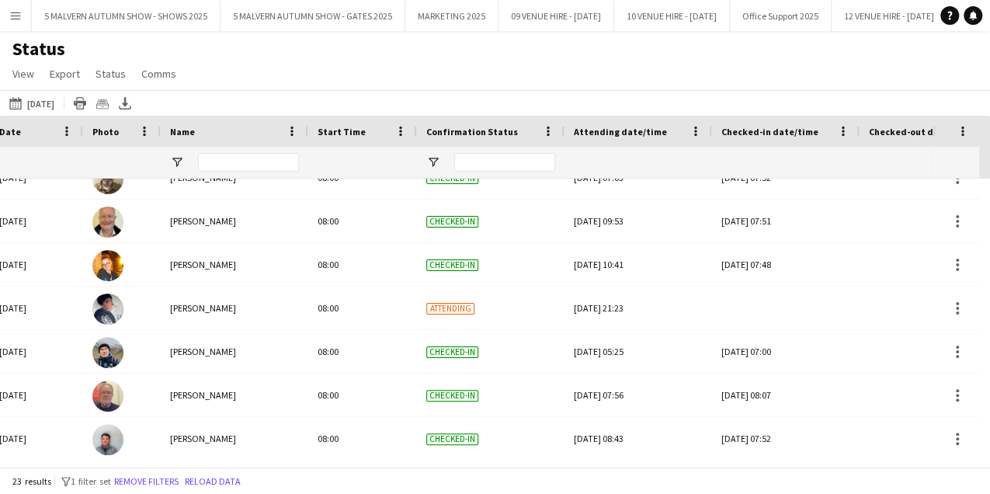
click at [680, 171] on div at bounding box center [638, 162] width 129 height 31
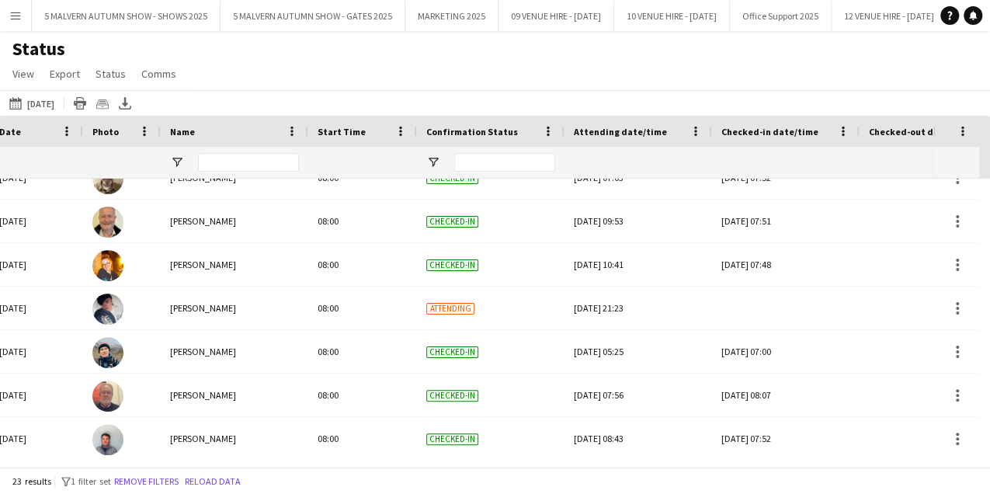
click at [680, 171] on div at bounding box center [638, 162] width 129 height 31
drag, startPoint x: 680, startPoint y: 171, endPoint x: 669, endPoint y: 239, distance: 69.2
click at [669, 239] on div "[DATE] 09:53" at bounding box center [638, 221] width 129 height 43
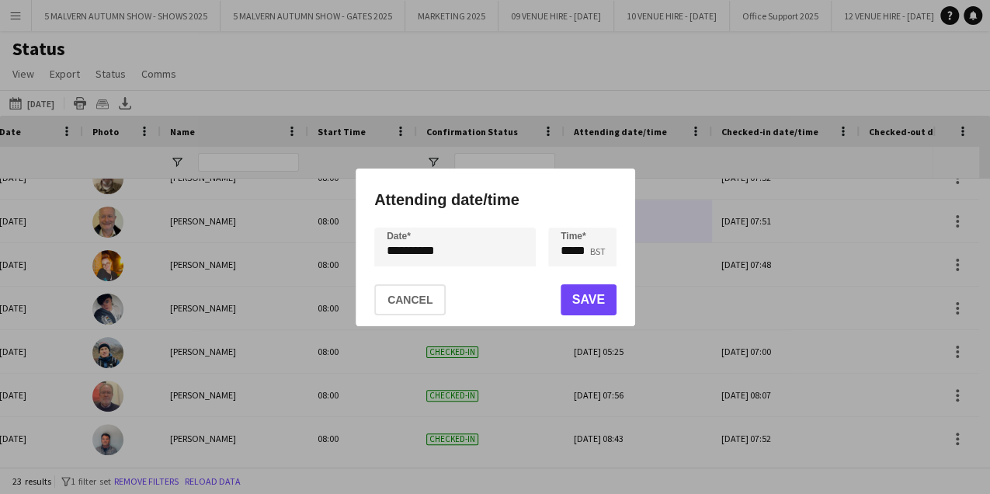
click at [669, 239] on div at bounding box center [495, 247] width 990 height 494
click at [699, 87] on div at bounding box center [495, 247] width 990 height 494
drag, startPoint x: 699, startPoint y: 87, endPoint x: 675, endPoint y: 116, distance: 37.6
click at [675, 116] on div at bounding box center [495, 247] width 990 height 494
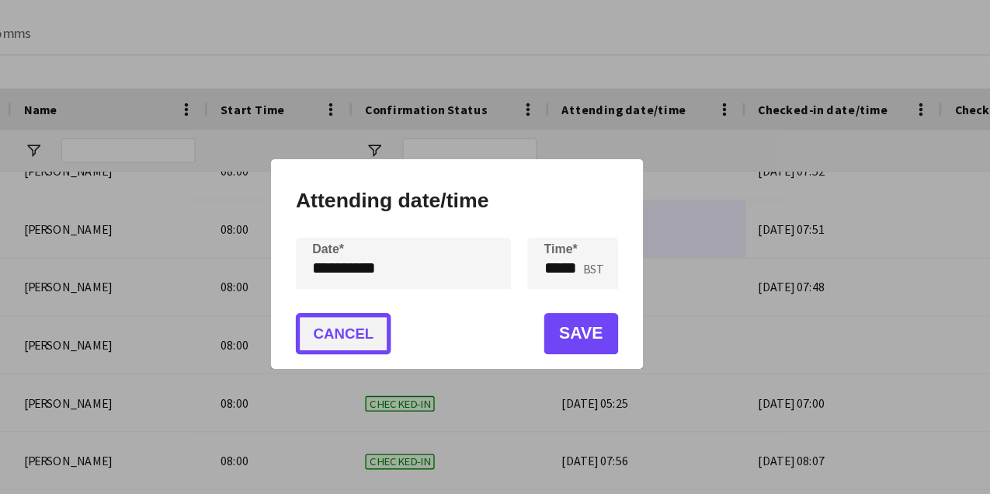
click at [415, 295] on button "Cancel" at bounding box center [409, 299] width 71 height 31
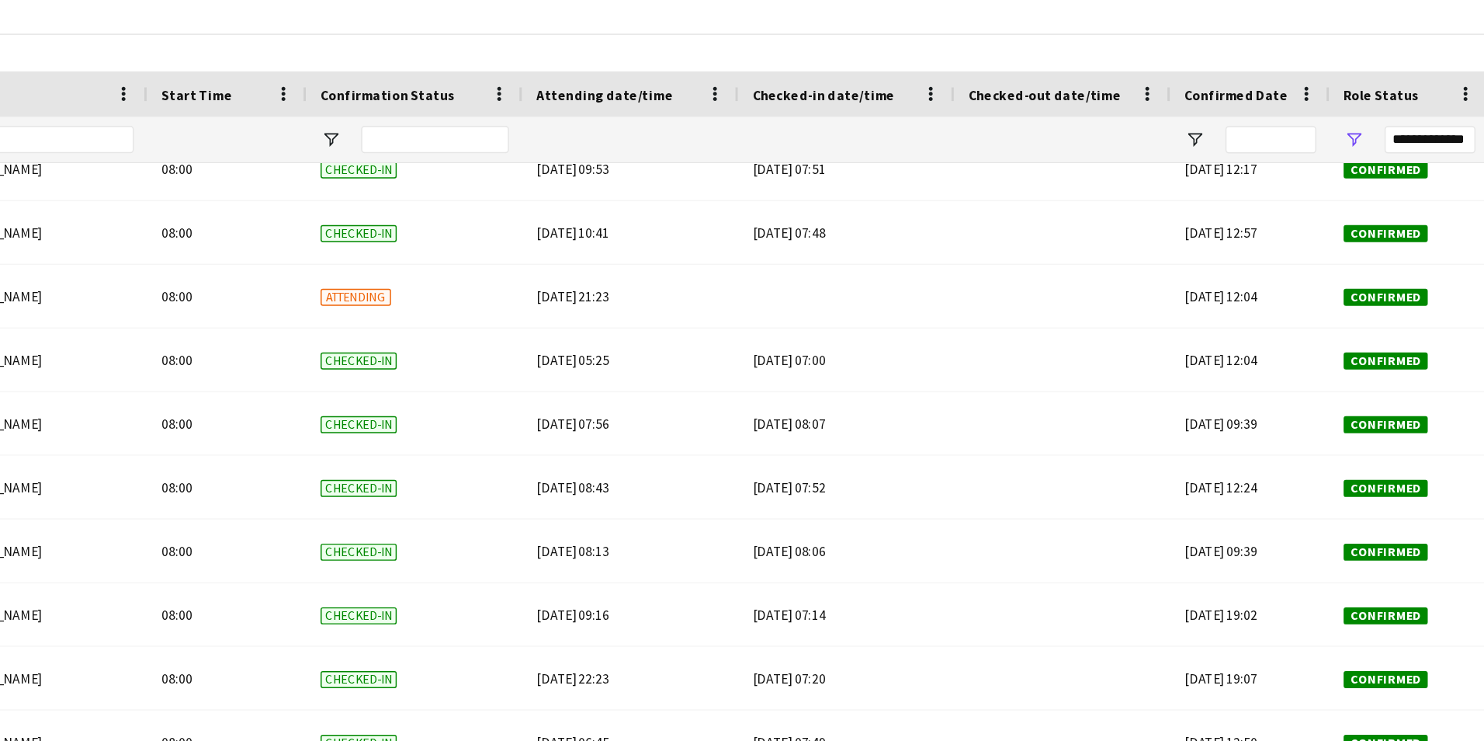
scroll to position [0, 34]
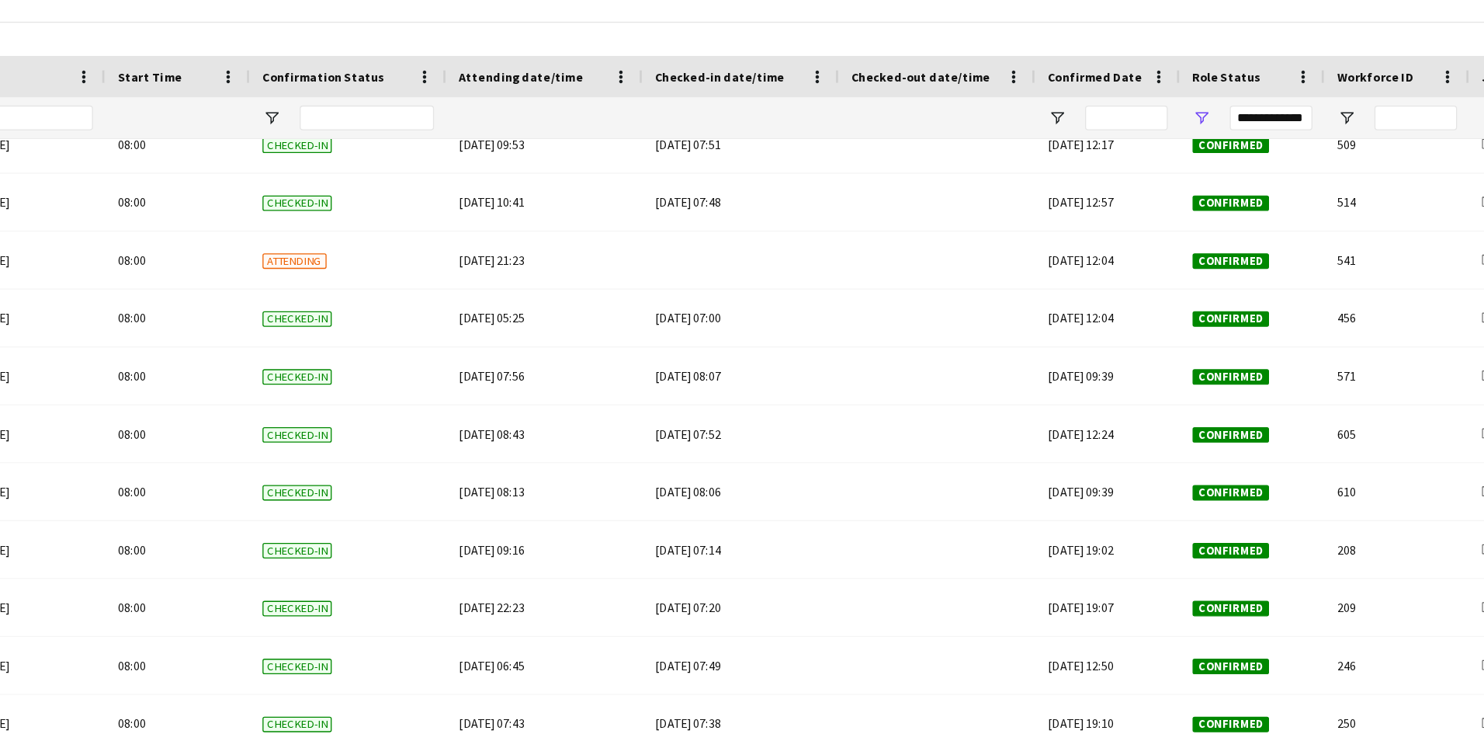
drag, startPoint x: 881, startPoint y: 49, endPoint x: 883, endPoint y: 186, distance: 136.7
click at [890, 167] on div at bounding box center [932, 162] width 129 height 31
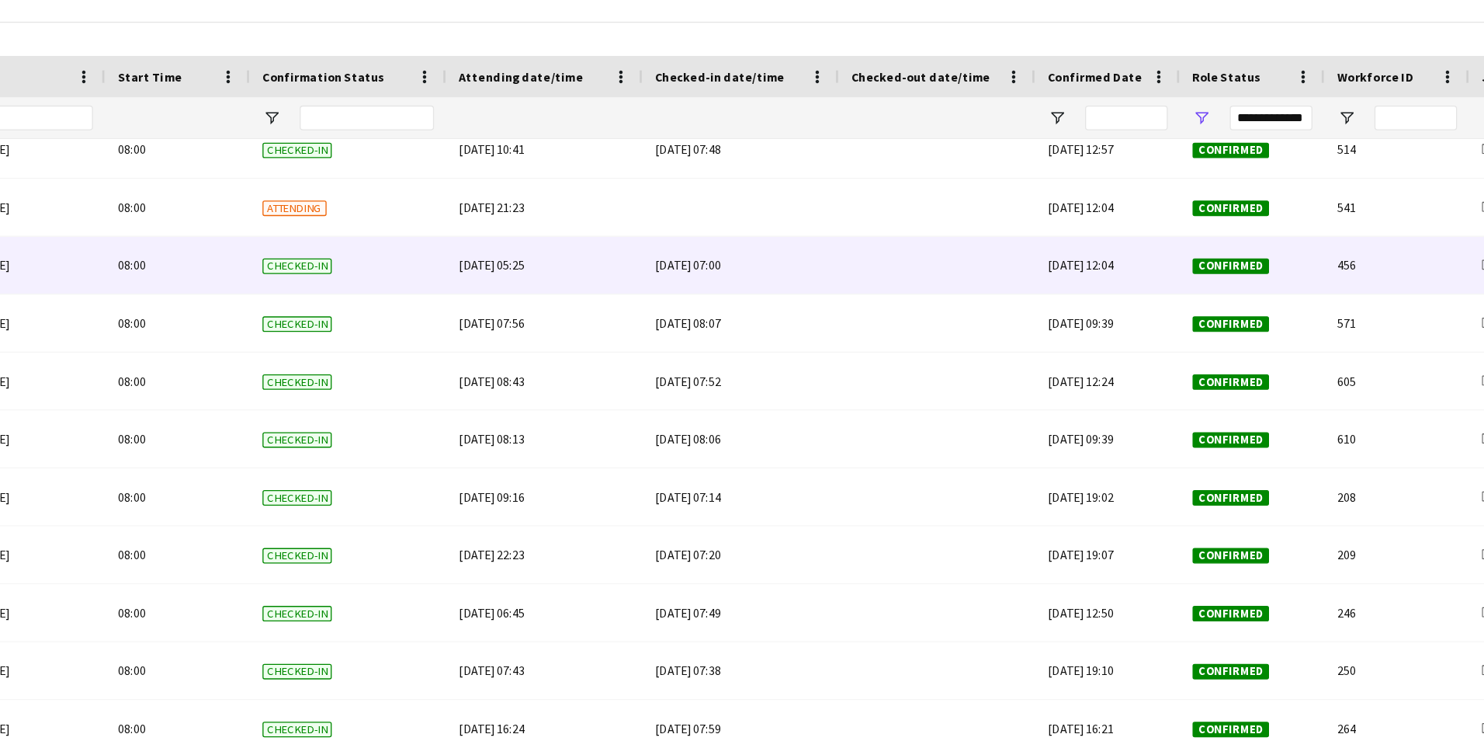
scroll to position [163, 0]
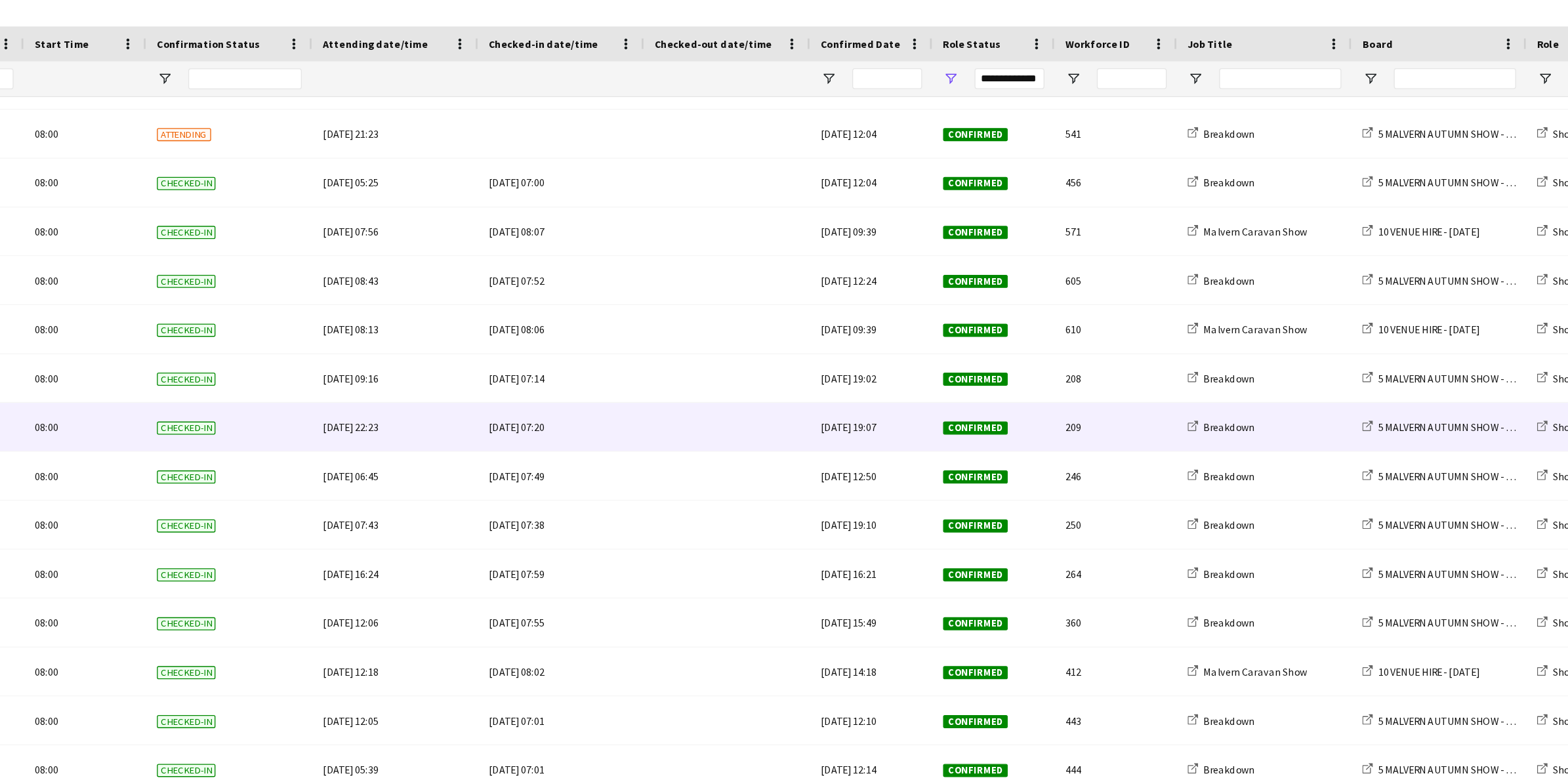
drag, startPoint x: 1076, startPoint y: 63, endPoint x: 549, endPoint y: 394, distance: 622.3
click at [549, 394] on div "[DATE] 22:23" at bounding box center [538, 398] width 109 height 36
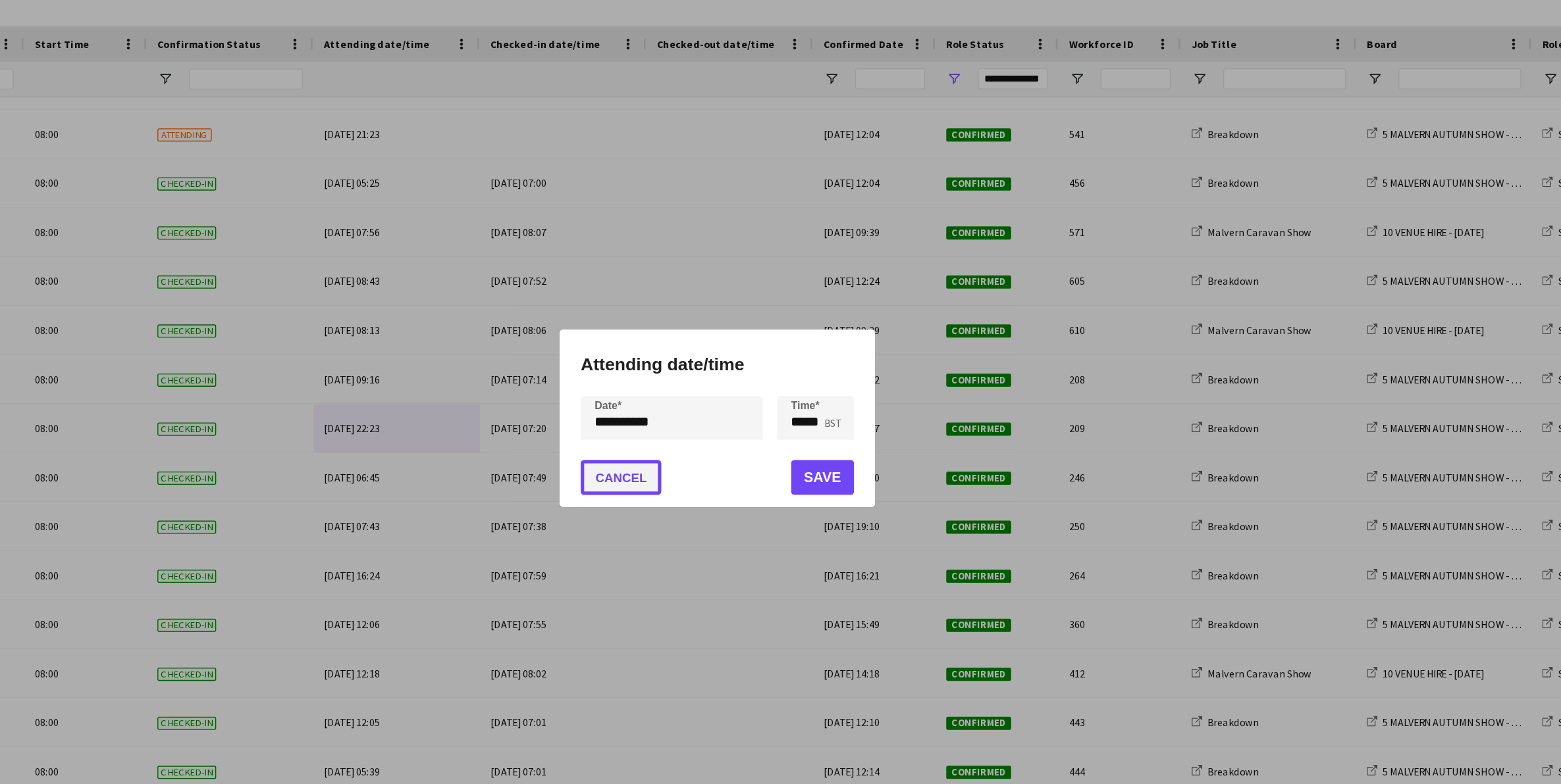
click at [711, 431] on button "Cancel" at bounding box center [708, 436] width 60 height 26
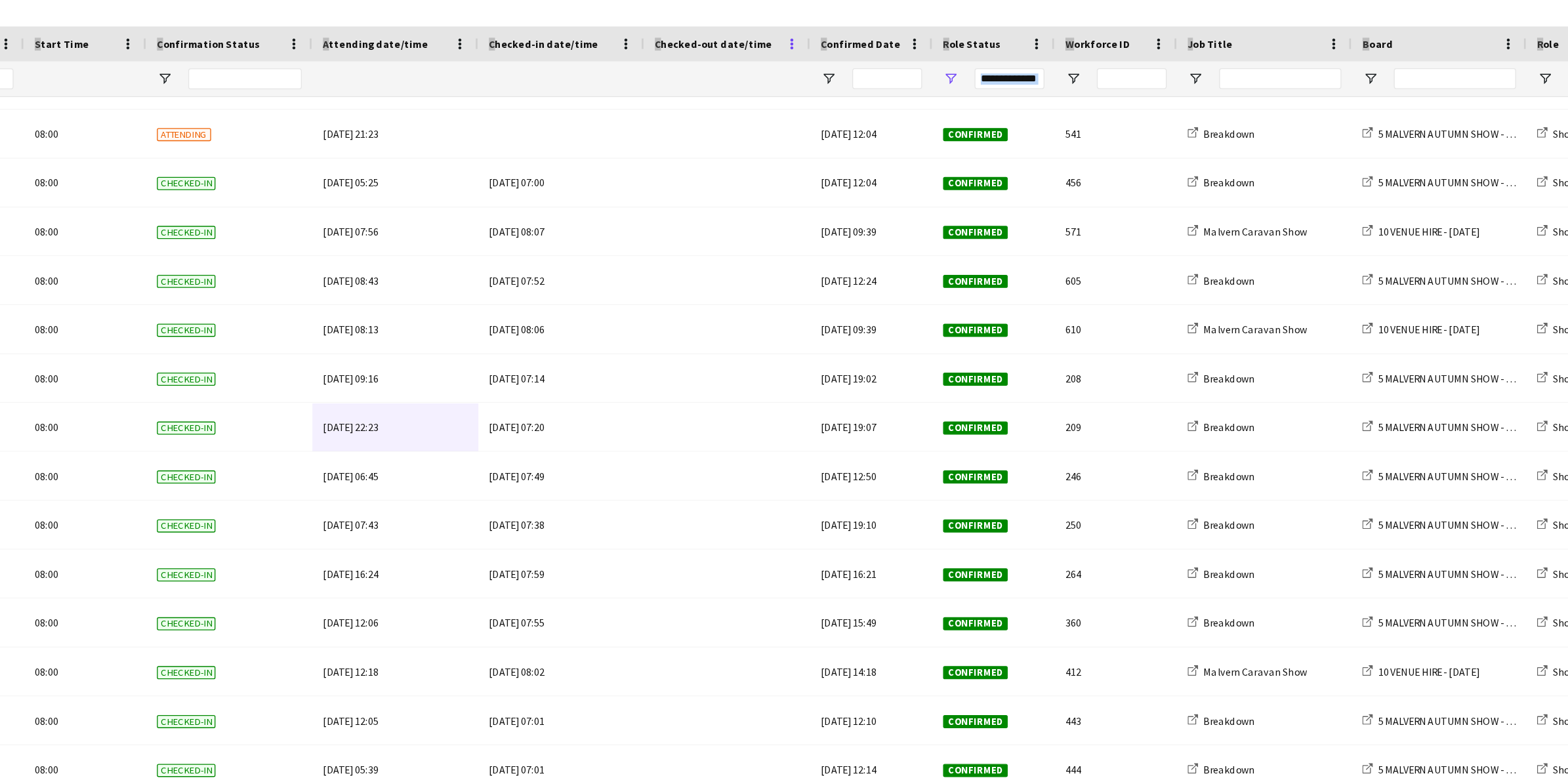
drag, startPoint x: 509, startPoint y: 95, endPoint x: 835, endPoint y: 105, distance: 326.2
click at [835, 105] on main "Status View Views Default view MAS name tags New view Update view Delete view E…" at bounding box center [784, 395] width 1568 height 738
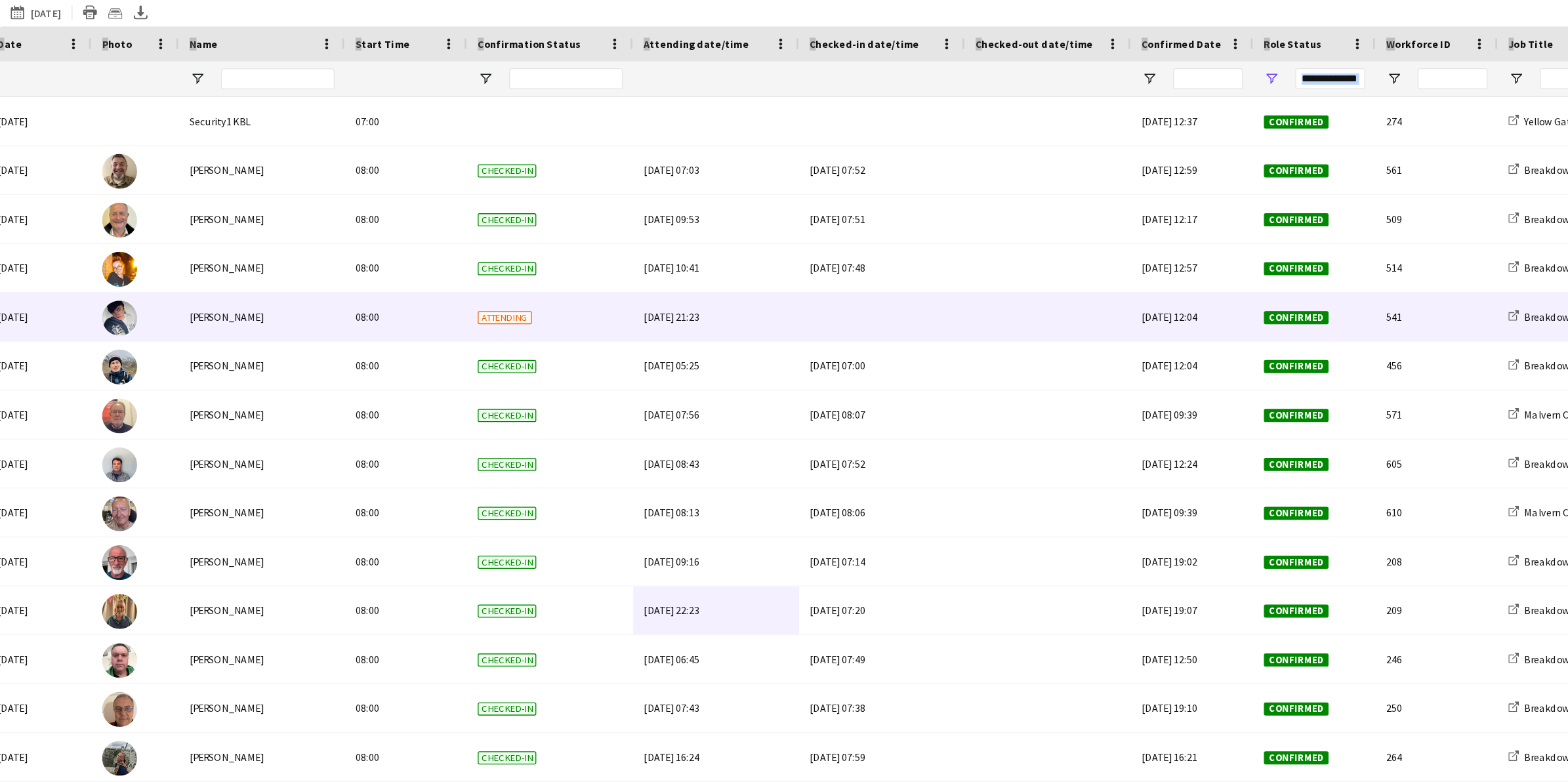
click at [638, 314] on div at bounding box center [663, 315] width 109 height 36
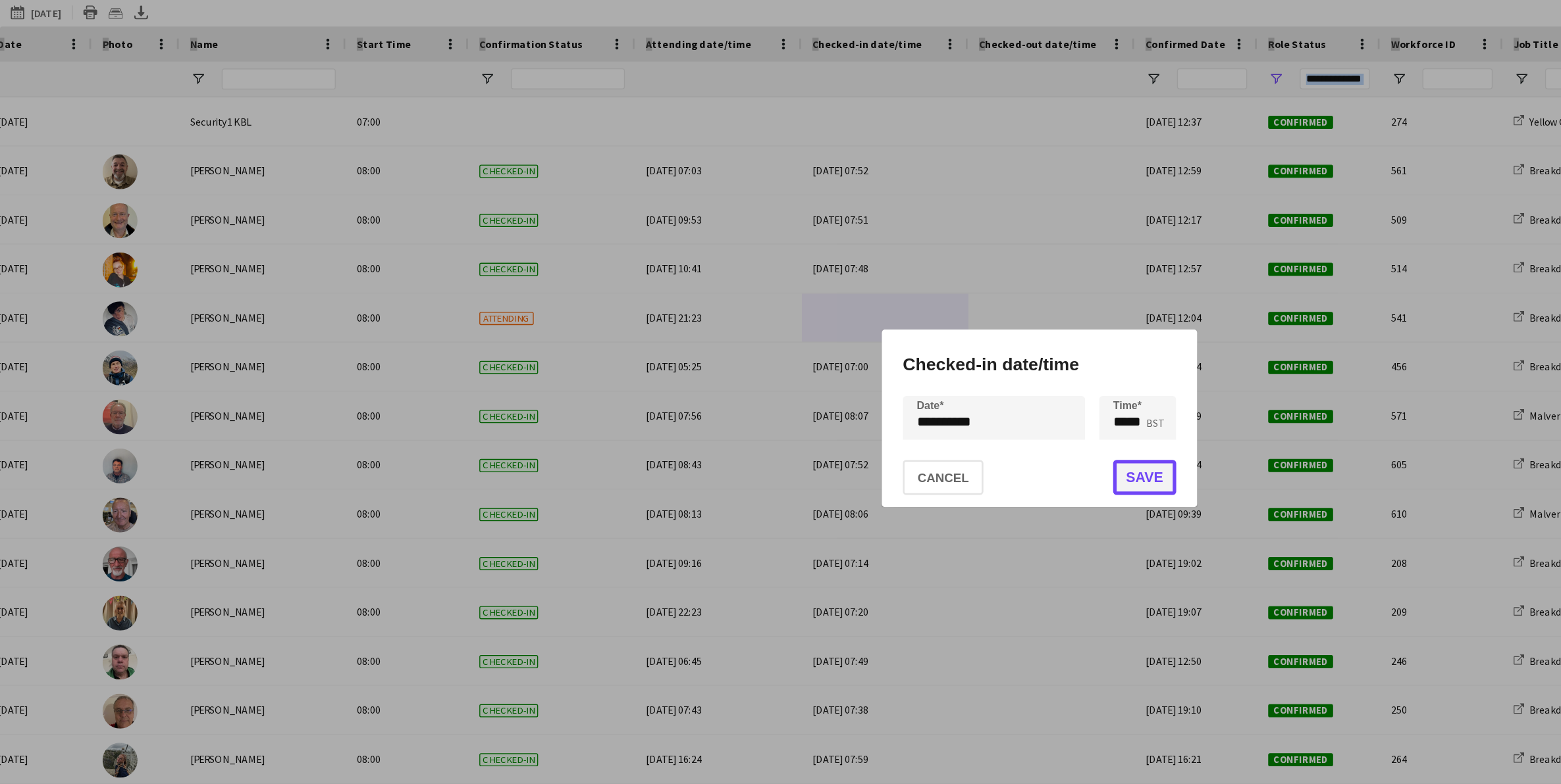
click at [869, 440] on button "Save" at bounding box center [859, 436] width 47 height 26
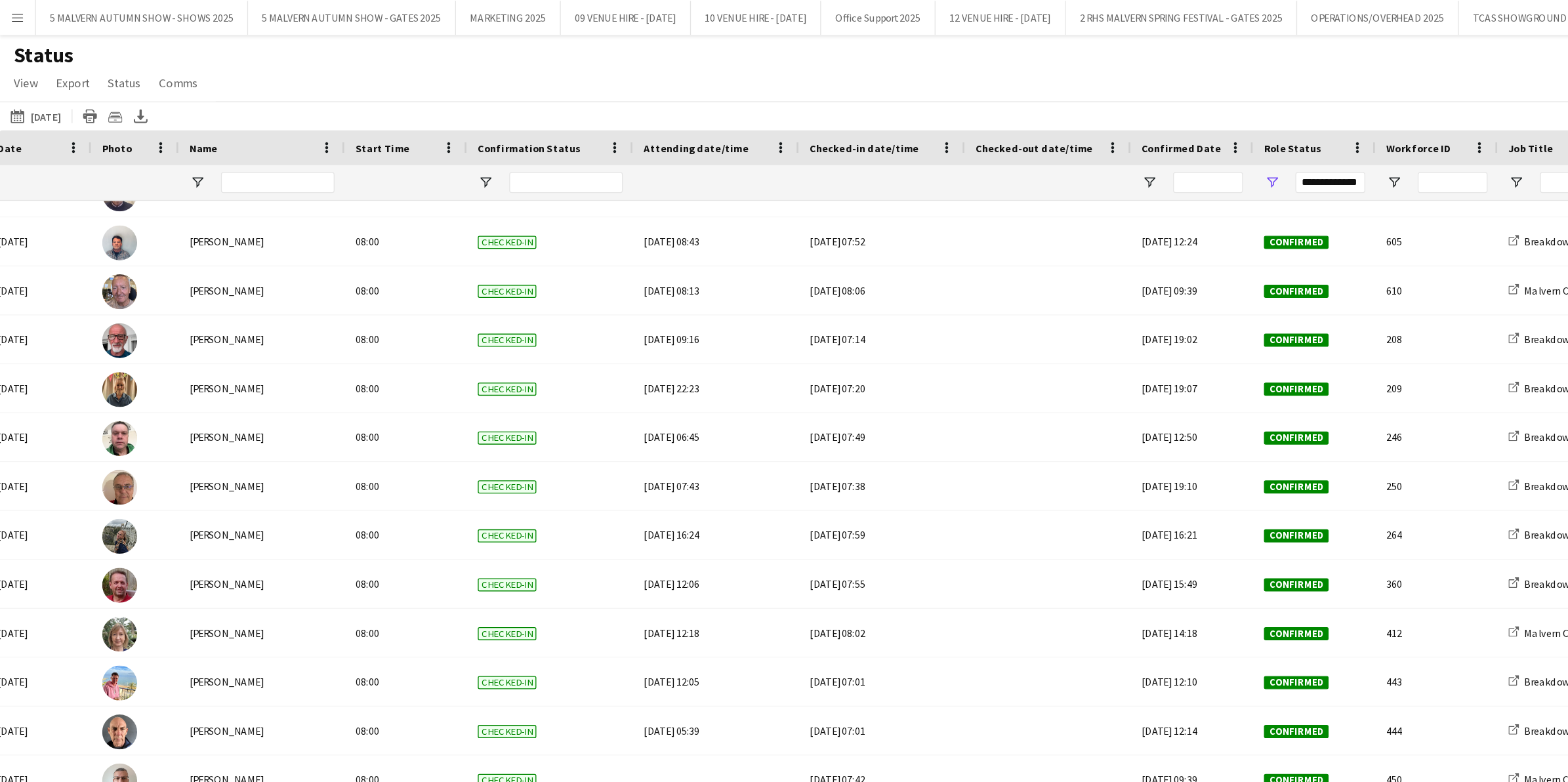
click at [826, 63] on div "Status View Views Default view MAS name tags New view Update view Delete view E…" at bounding box center [784, 53] width 1568 height 45
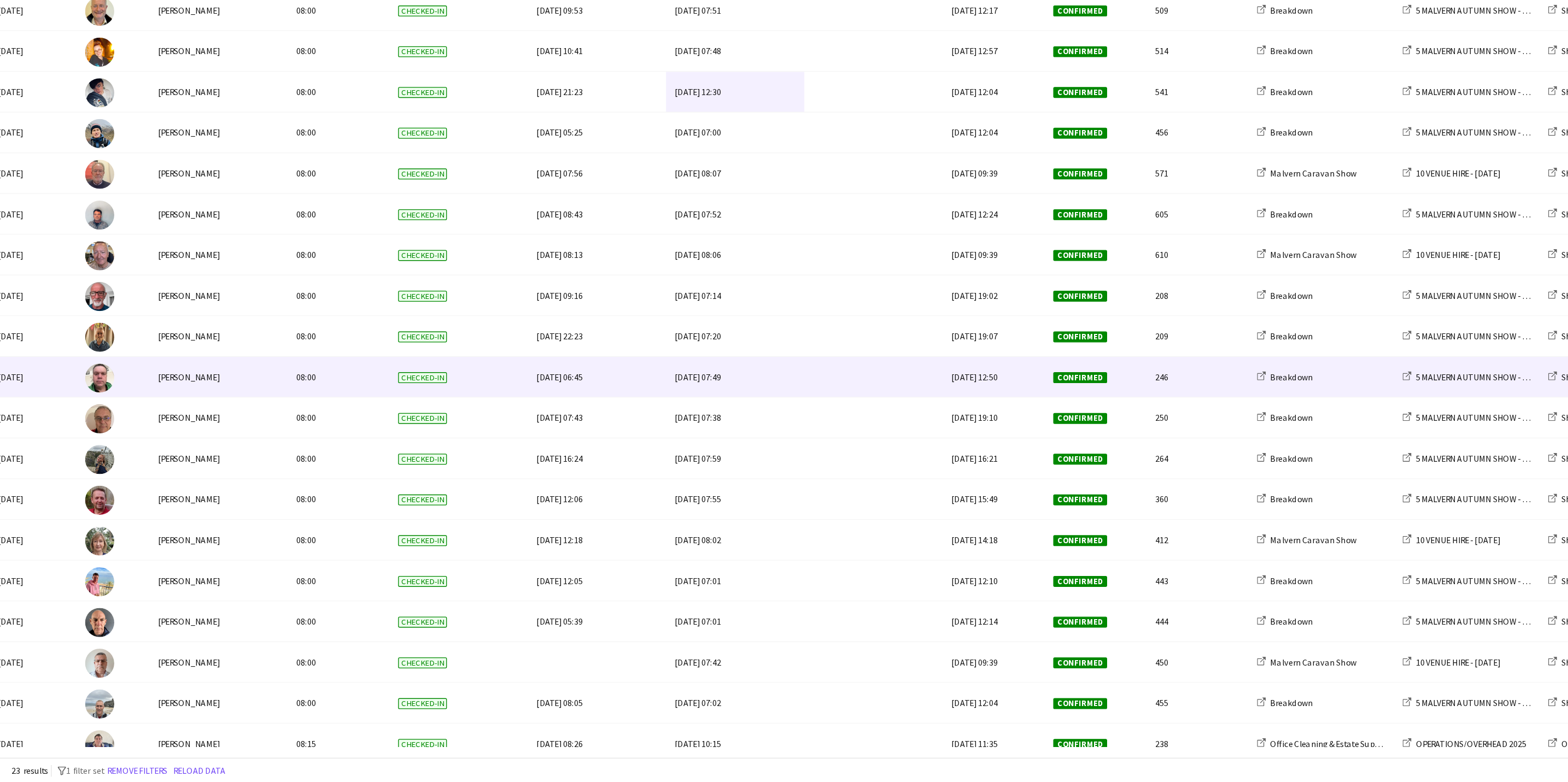
scroll to position [70, 0]
